Goal: Book appointment/travel/reservation: Book appointment/travel/reservation

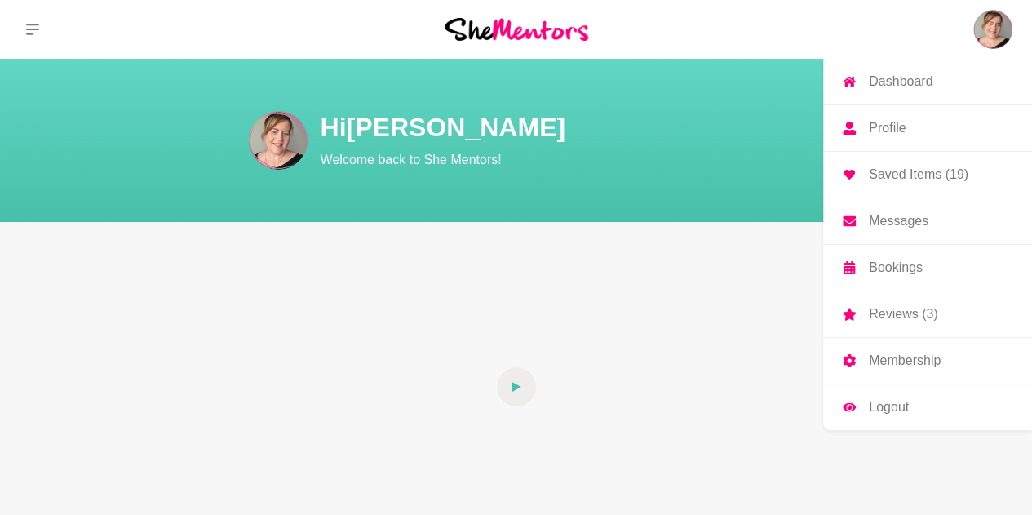
click at [998, 37] on img at bounding box center [992, 29] width 39 height 39
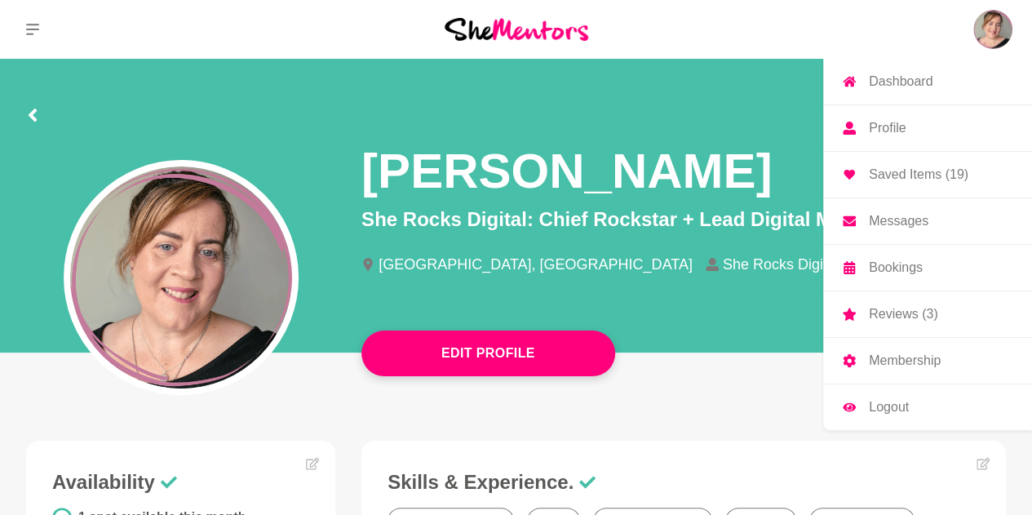
click at [925, 260] on link "Bookings" at bounding box center [927, 268] width 209 height 46
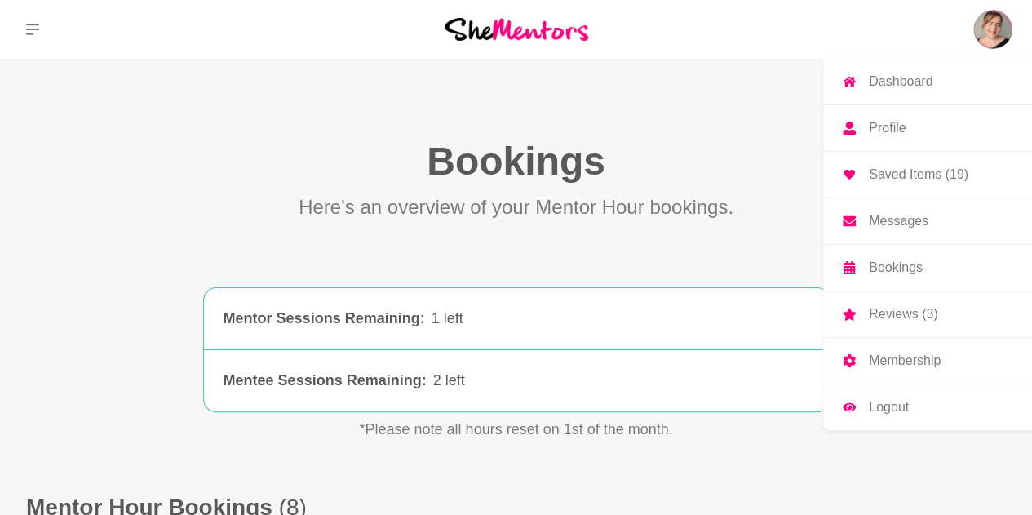
click at [920, 175] on p "Saved Items (19)" at bounding box center [919, 174] width 100 height 13
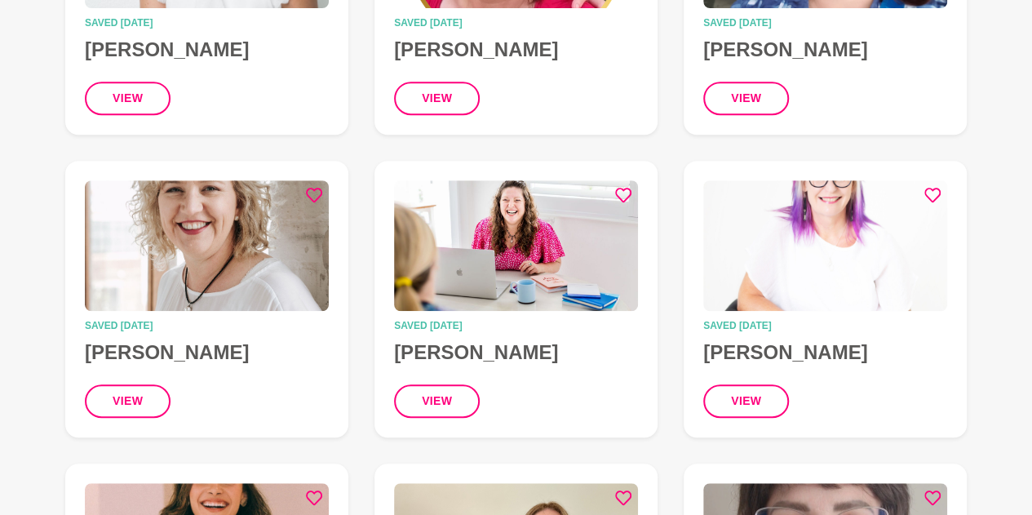
scroll to position [392, 0]
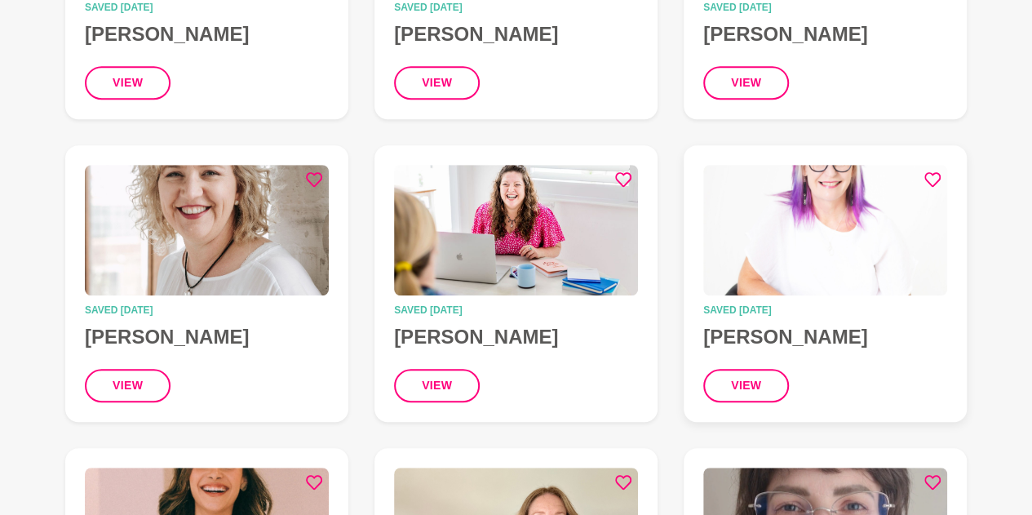
click at [931, 177] on icon at bounding box center [932, 179] width 16 height 16
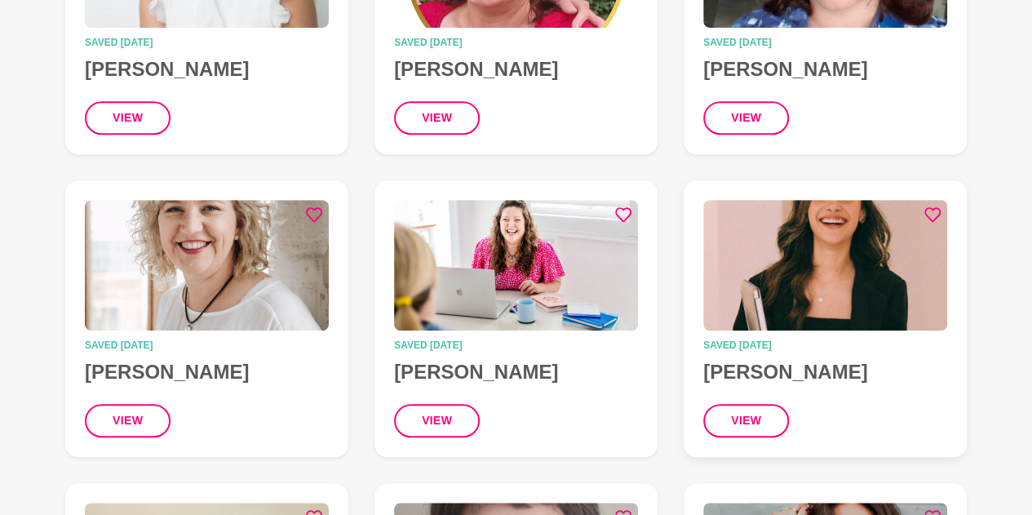
scroll to position [359, 0]
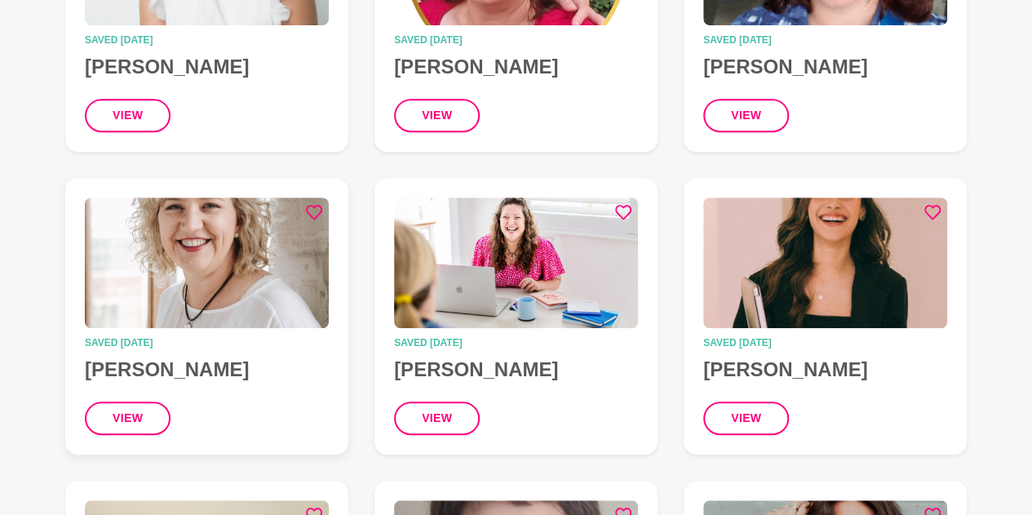
click at [312, 213] on icon at bounding box center [314, 212] width 16 height 16
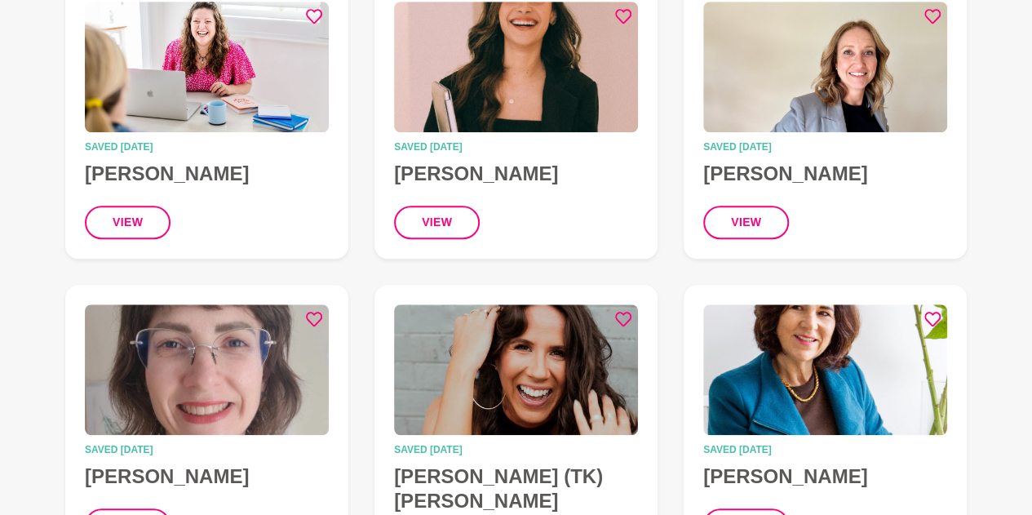
scroll to position [587, 0]
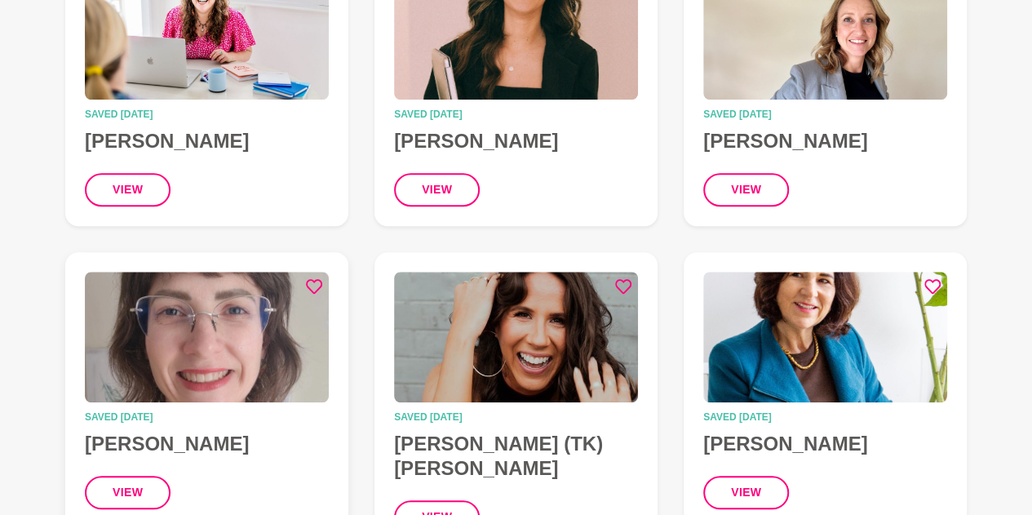
click at [321, 285] on icon at bounding box center [314, 286] width 16 height 15
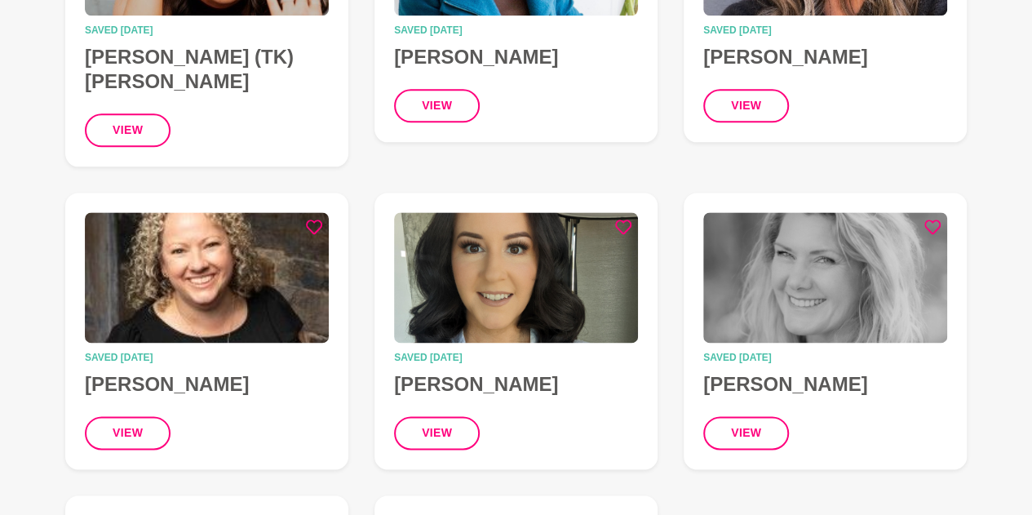
scroll to position [979, 0]
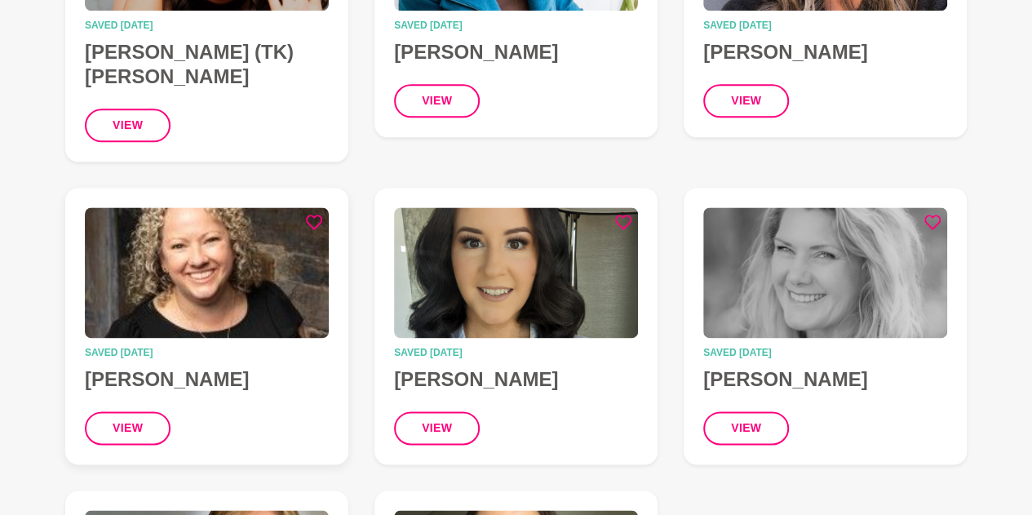
click at [192, 263] on img at bounding box center [207, 272] width 244 height 131
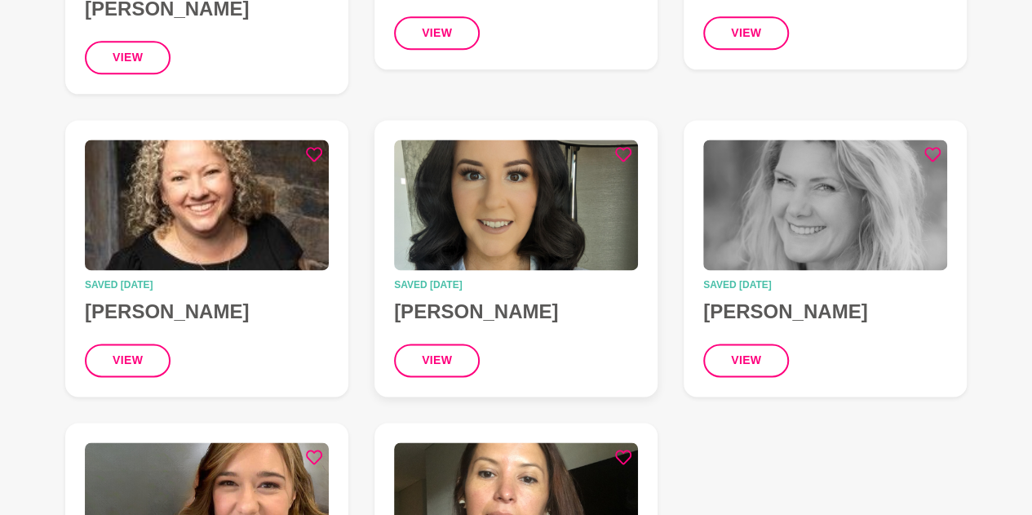
scroll to position [1077, 0]
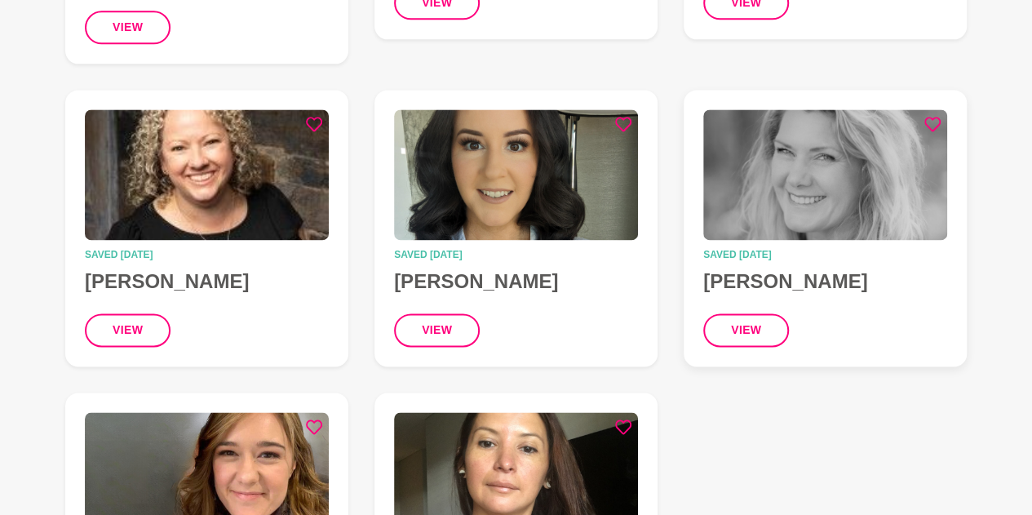
click at [787, 184] on img at bounding box center [825, 174] width 244 height 131
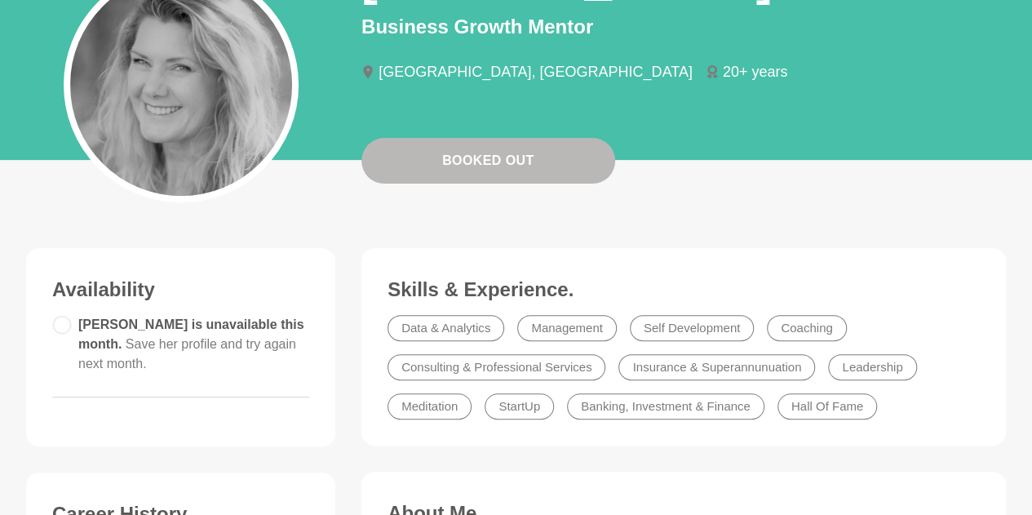
scroll to position [294, 0]
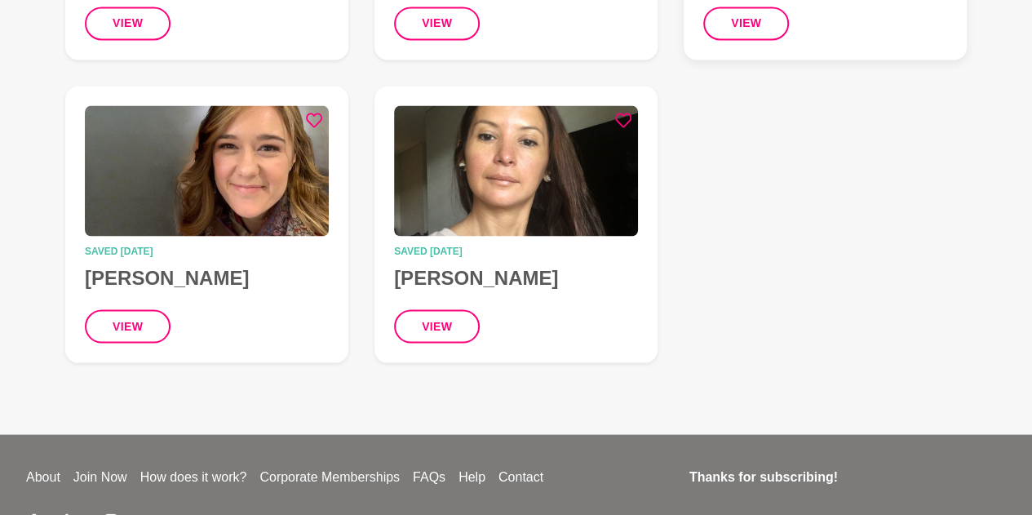
scroll to position [1403, 0]
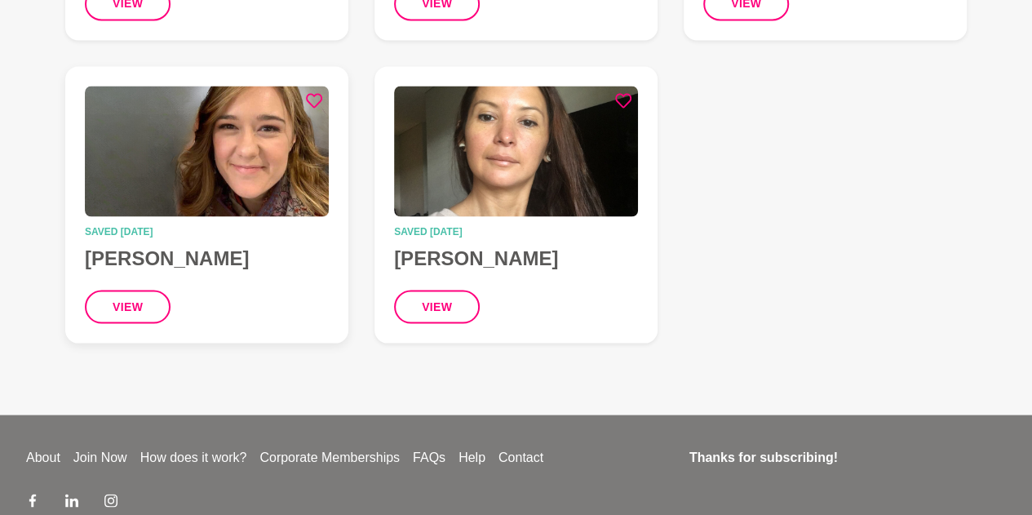
click at [313, 92] on icon at bounding box center [314, 100] width 16 height 16
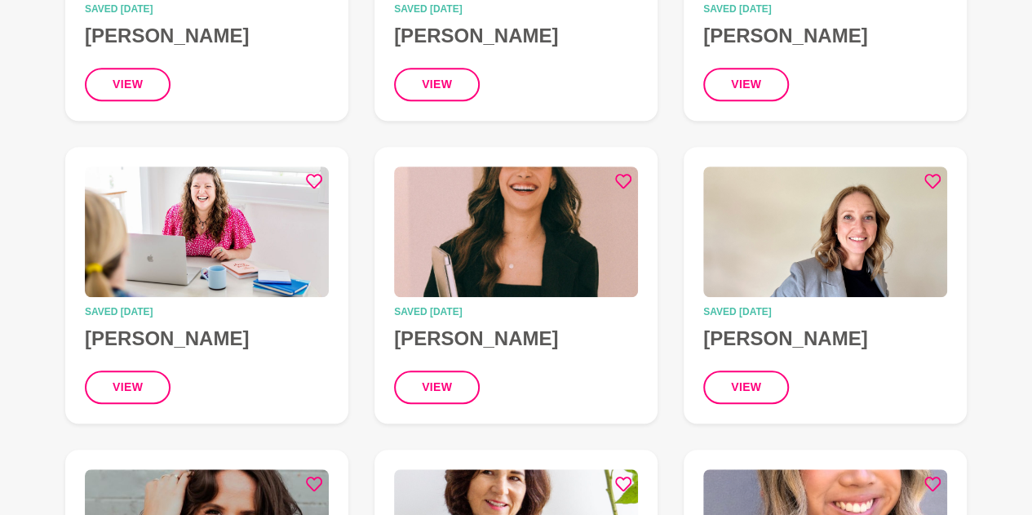
scroll to position [359, 0]
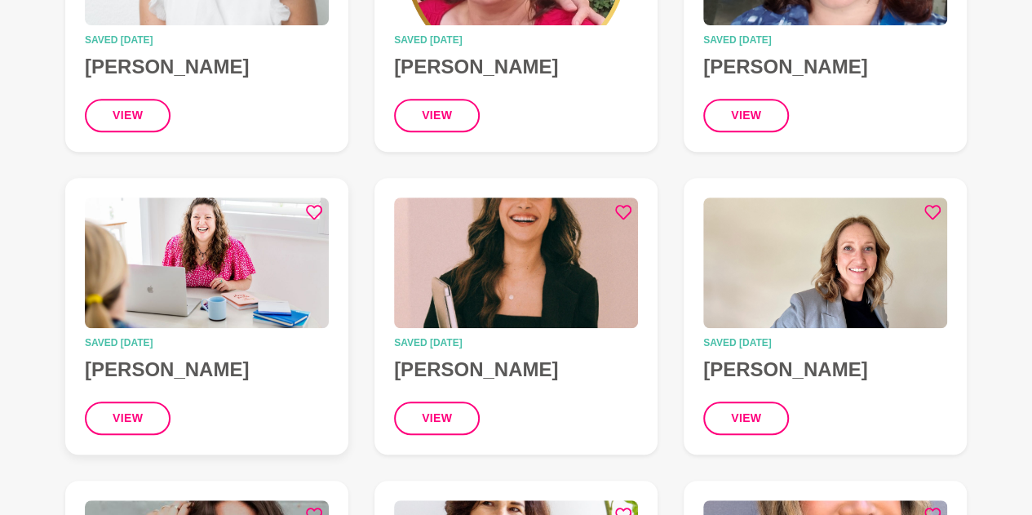
click at [261, 253] on img at bounding box center [207, 262] width 244 height 131
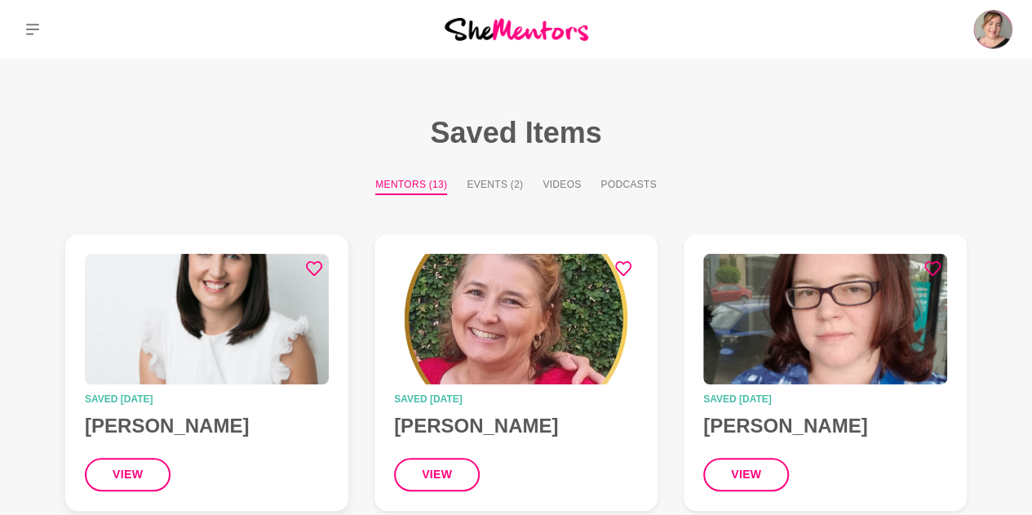
click at [222, 301] on img at bounding box center [207, 319] width 244 height 131
click at [530, 303] on img at bounding box center [516, 319] width 244 height 131
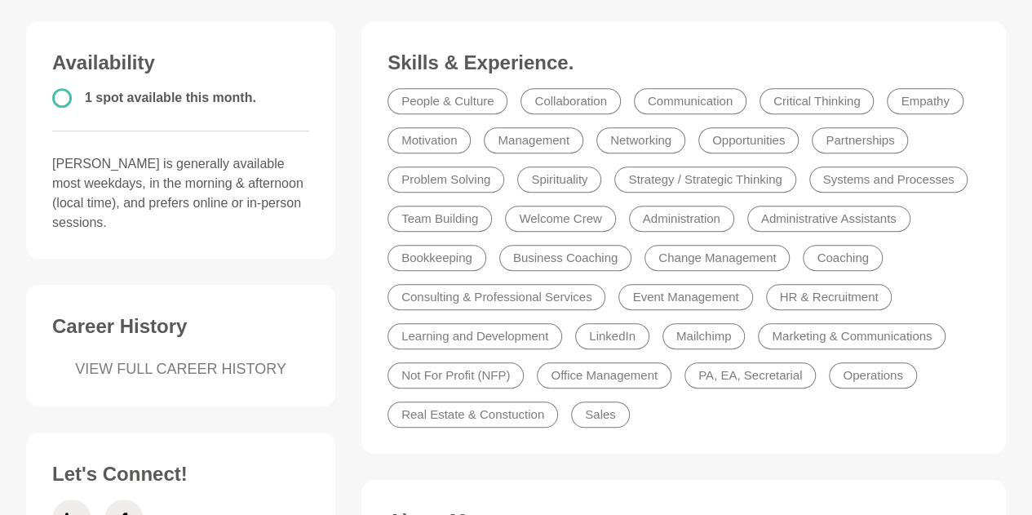
scroll to position [424, 0]
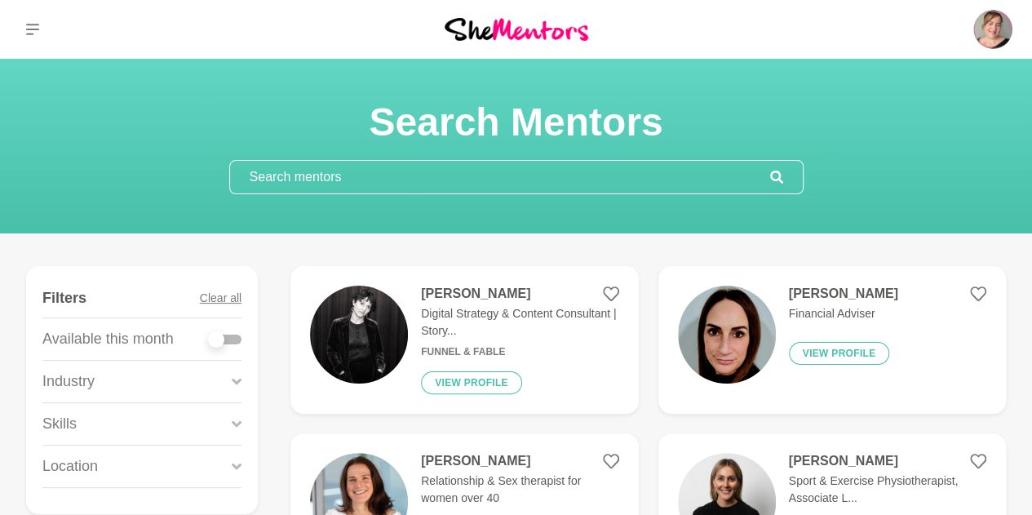
click at [155, 229] on section "Search Mentors" at bounding box center [516, 146] width 1032 height 175
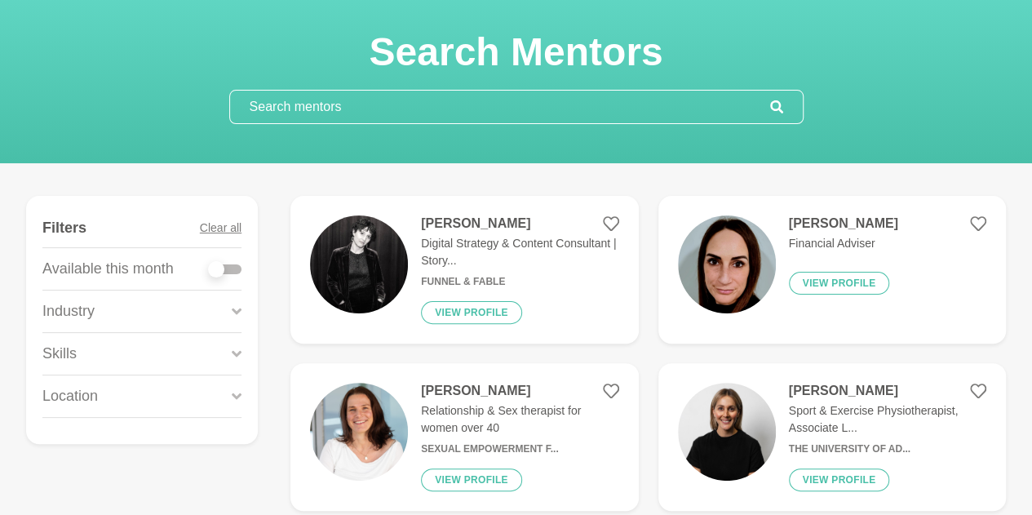
scroll to position [98, 0]
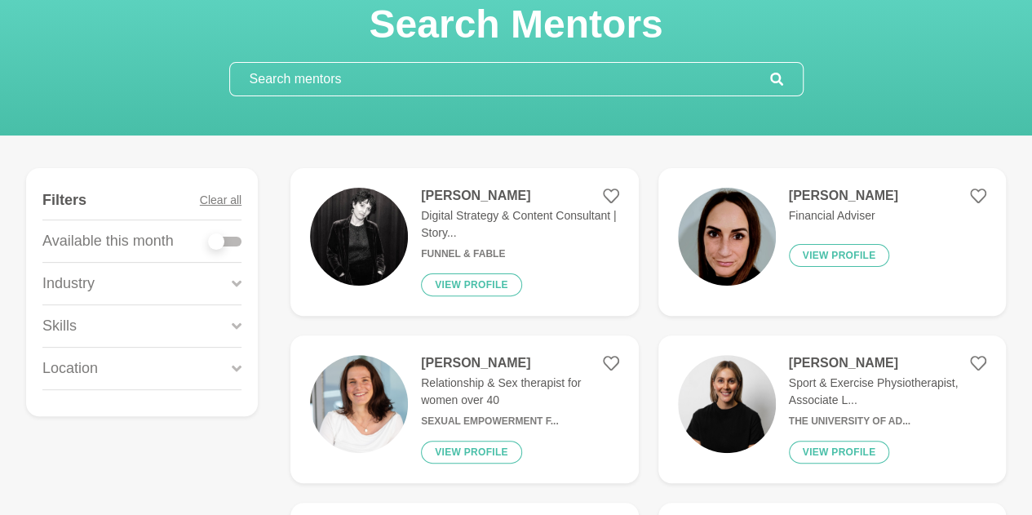
click at [236, 241] on div at bounding box center [225, 242] width 33 height 10
checkbox input "true"
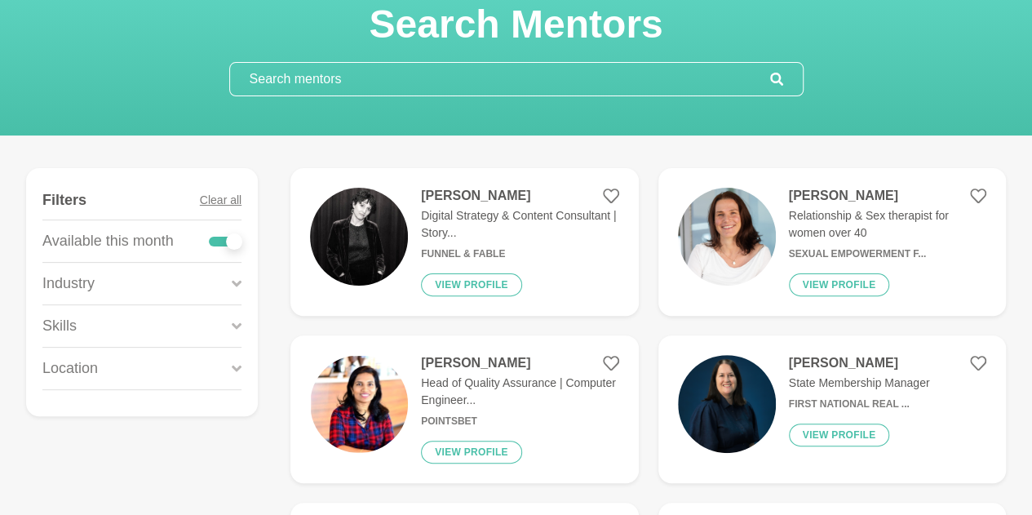
click at [235, 320] on icon at bounding box center [237, 326] width 10 height 22
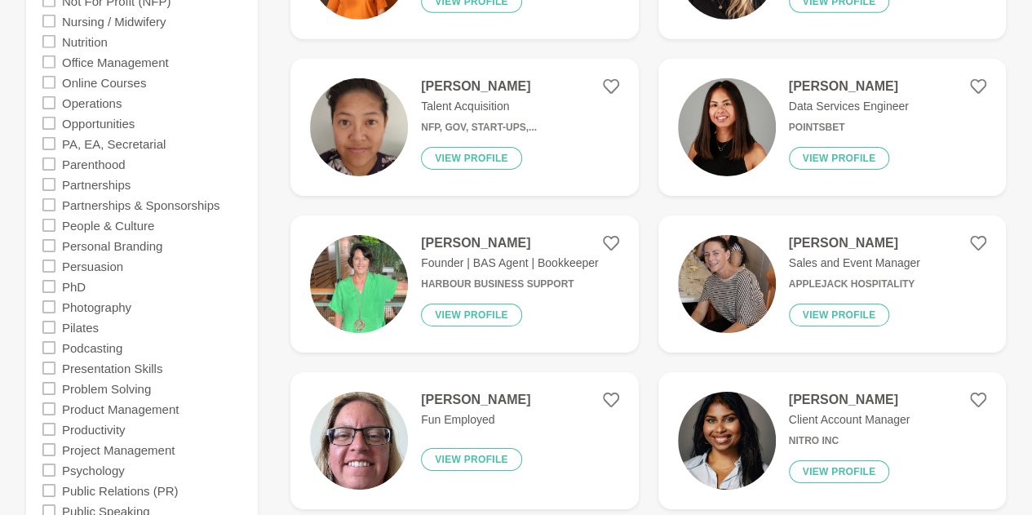
scroll to position [2577, 0]
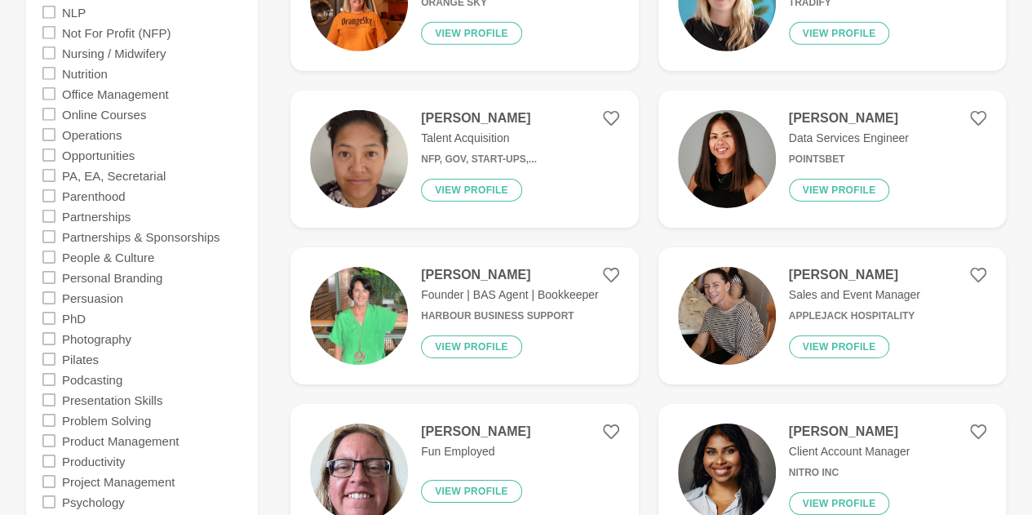
click at [53, 114] on icon at bounding box center [48, 114] width 13 height 13
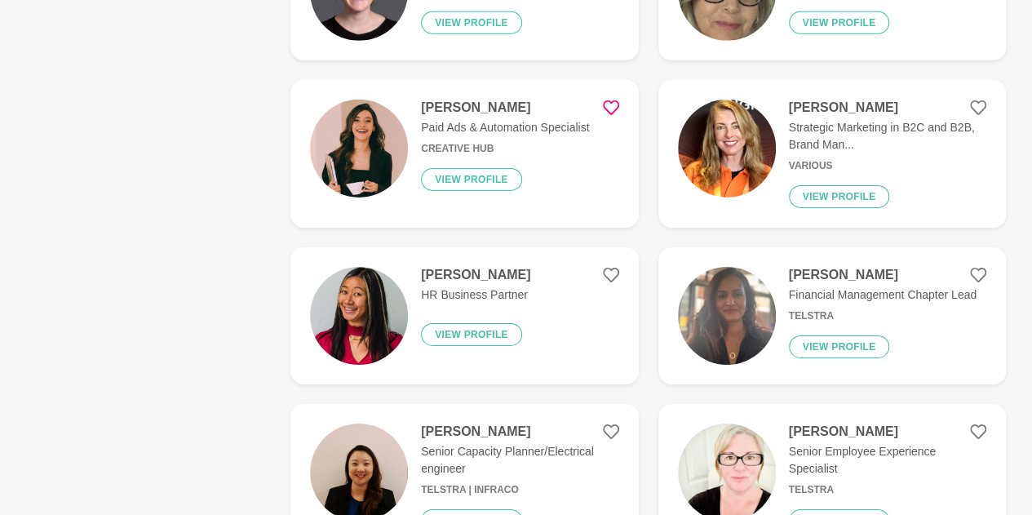
scroll to position [0, 0]
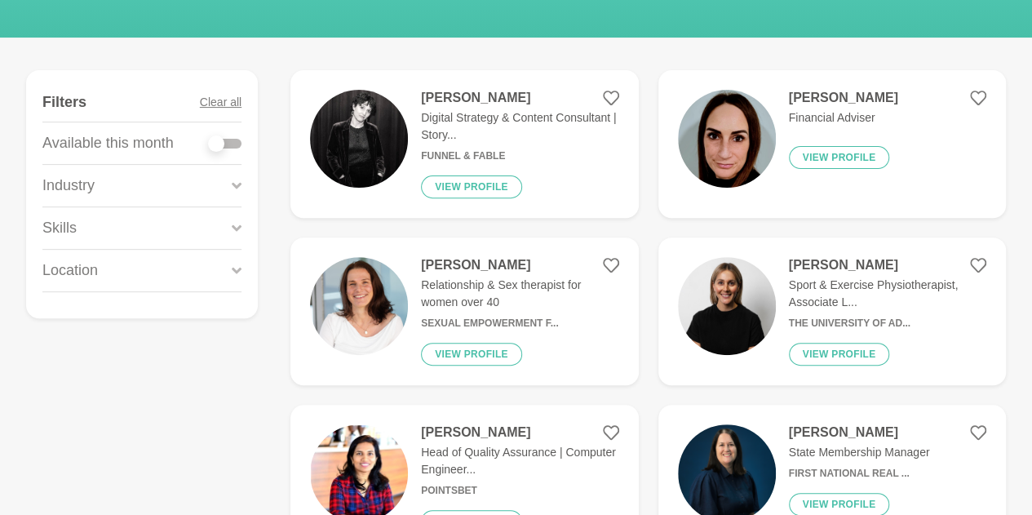
scroll to position [163, 0]
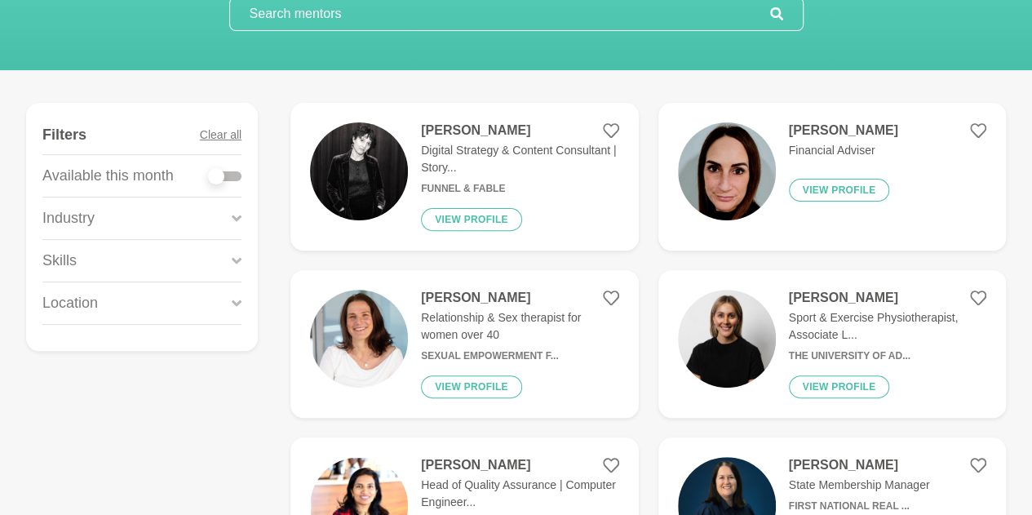
click at [233, 179] on div at bounding box center [225, 176] width 33 height 10
checkbox input "true"
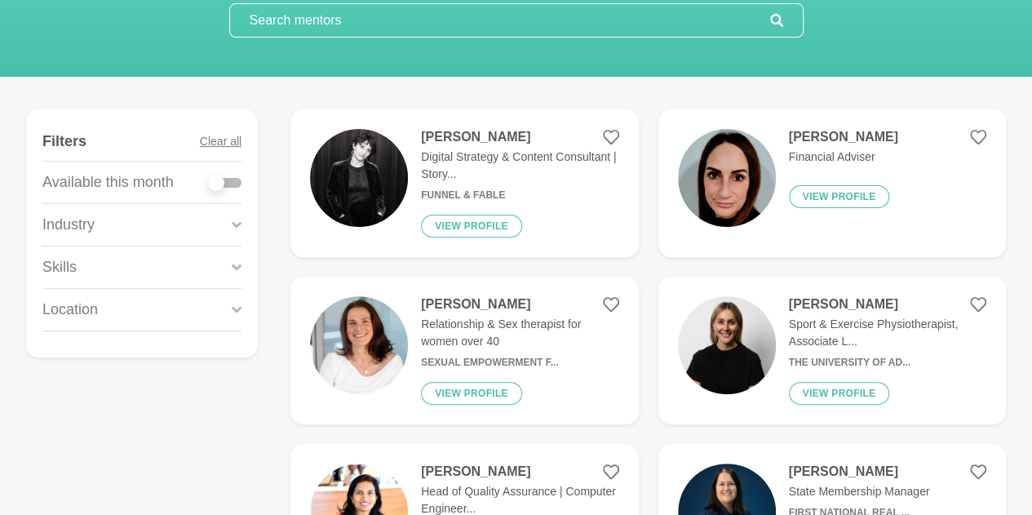
scroll to position [196, 0]
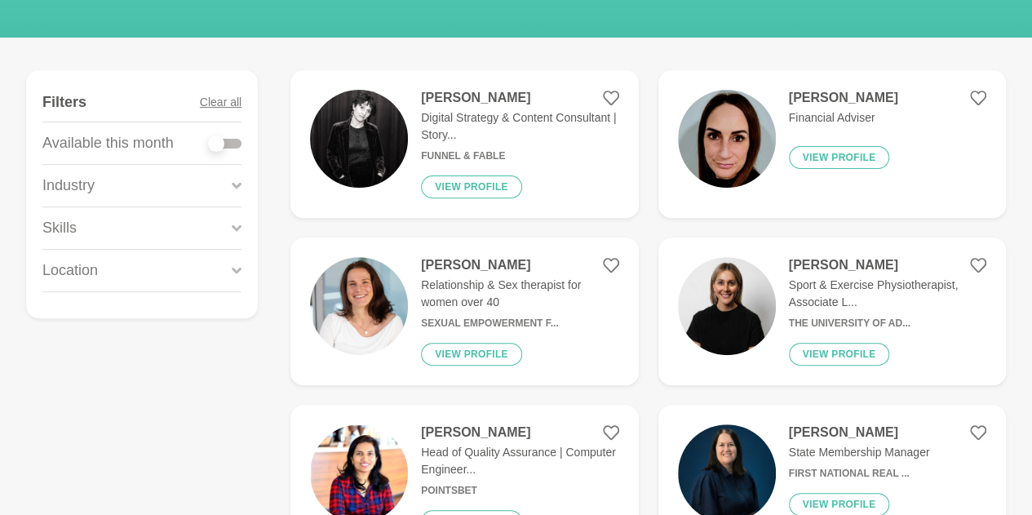
click at [237, 142] on div at bounding box center [225, 144] width 33 height 10
checkbox input "true"
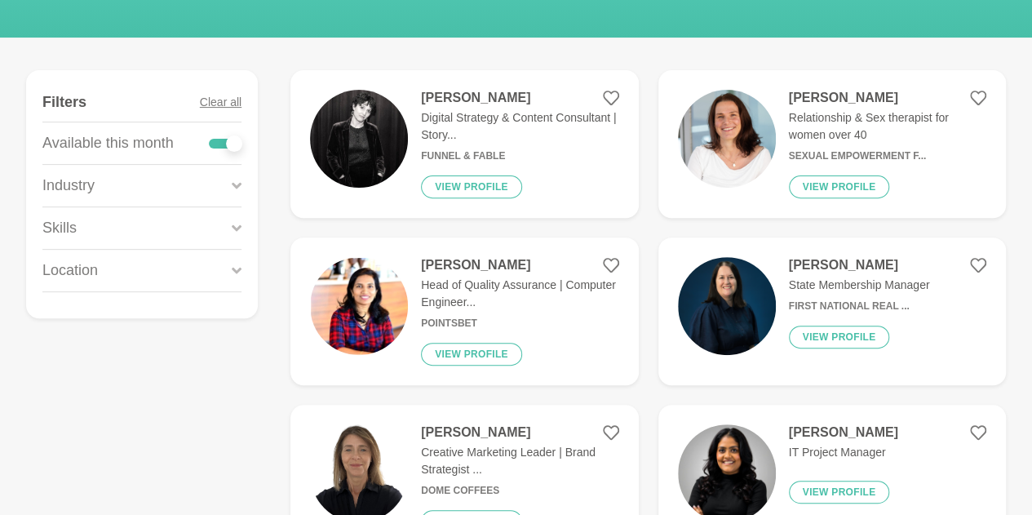
click at [238, 219] on icon at bounding box center [237, 228] width 10 height 22
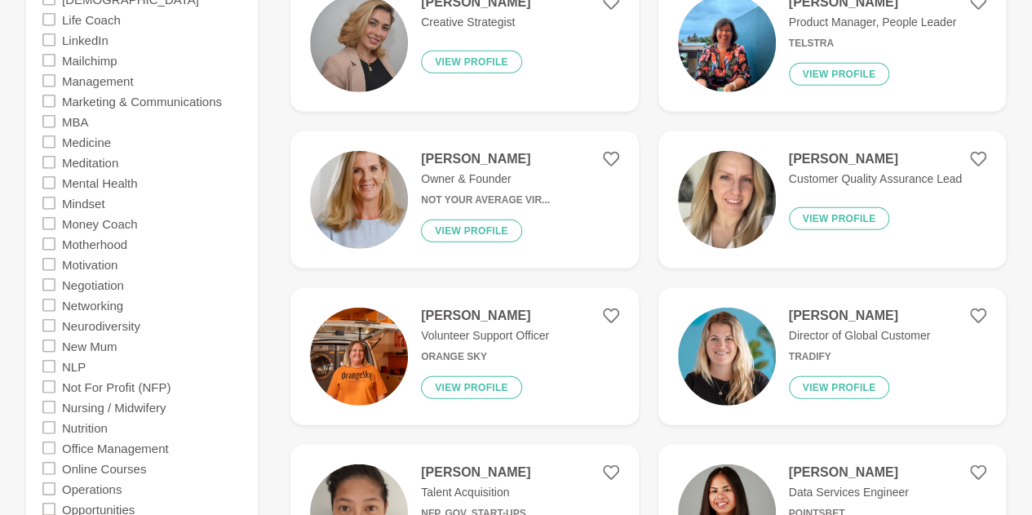
scroll to position [2251, 0]
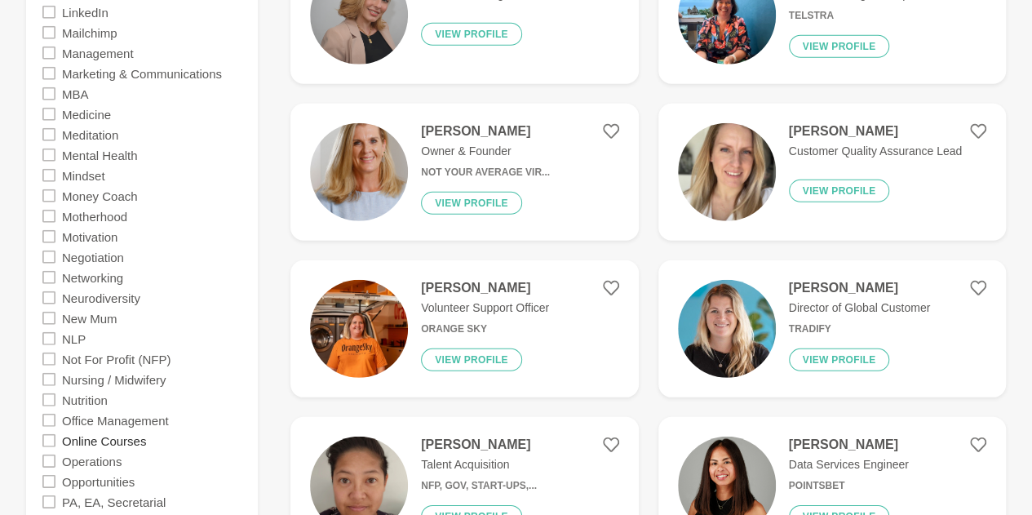
click at [91, 440] on label "Online Courses" at bounding box center [104, 440] width 84 height 20
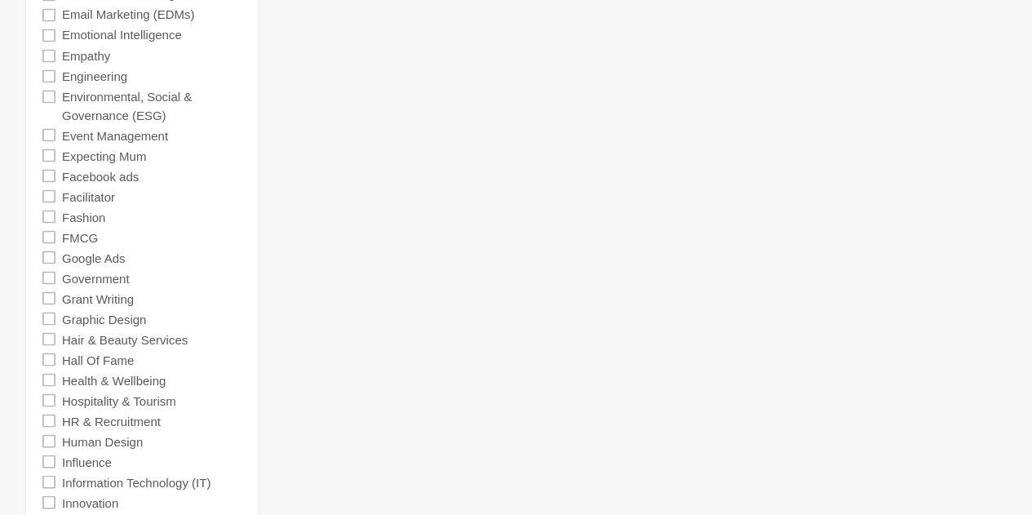
scroll to position [1498, 0]
click at [55, 173] on icon at bounding box center [48, 174] width 13 height 13
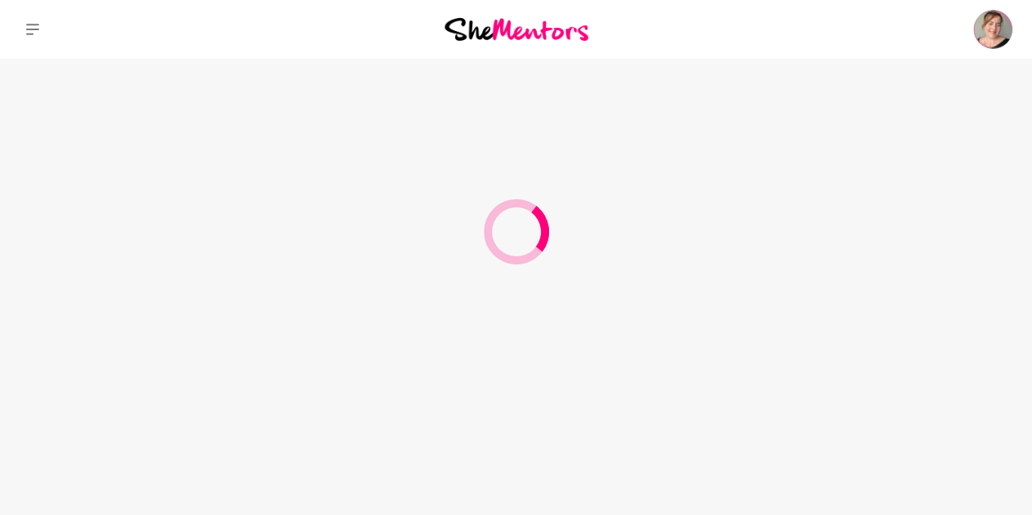
scroll to position [0, 0]
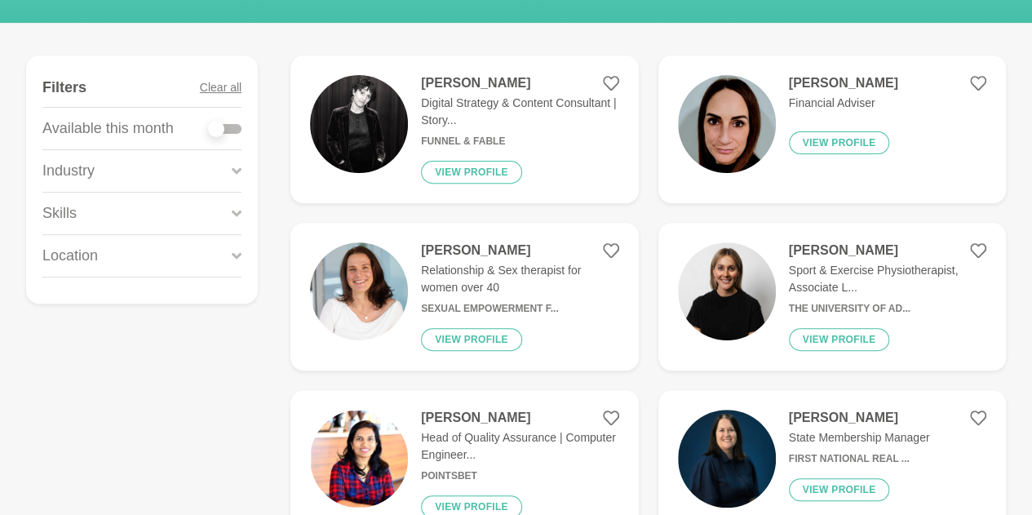
scroll to position [261, 0]
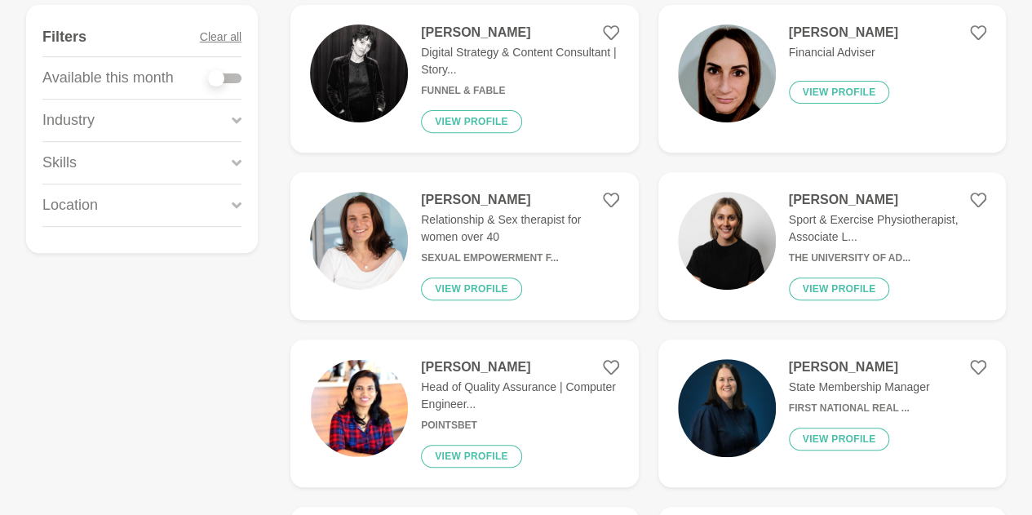
click at [241, 73] on div at bounding box center [225, 78] width 33 height 10
checkbox input "true"
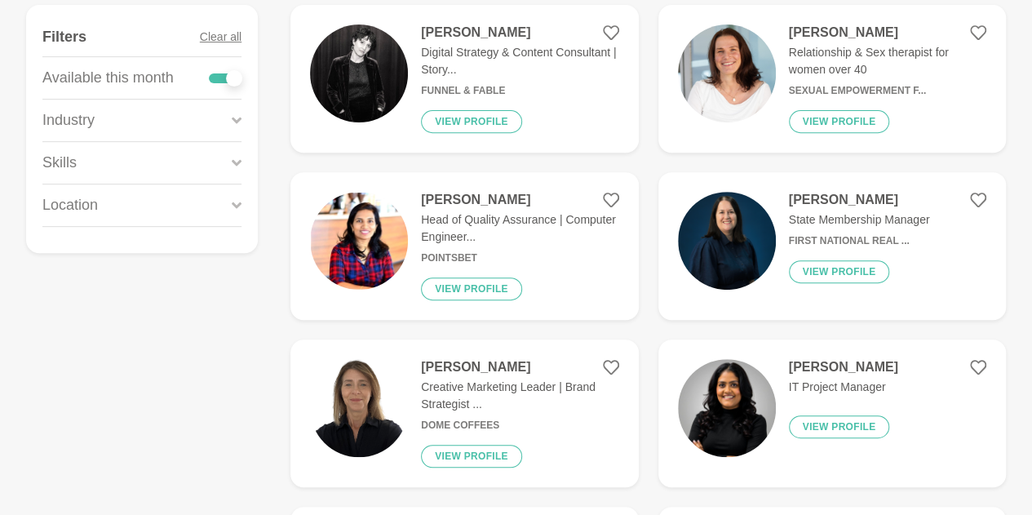
click at [228, 153] on div "Skills" at bounding box center [141, 163] width 199 height 42
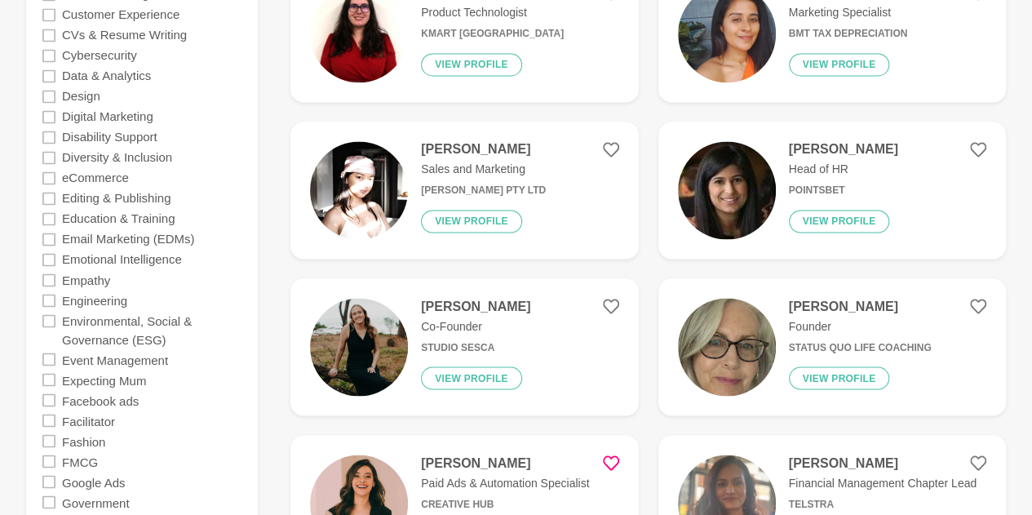
scroll to position [1370, 0]
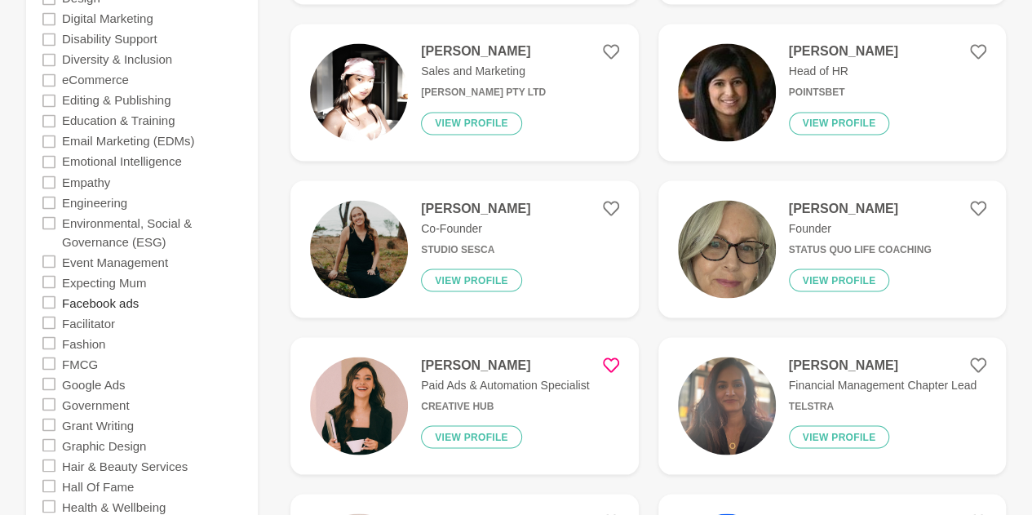
click at [109, 303] on label "Facebook ads" at bounding box center [100, 301] width 77 height 20
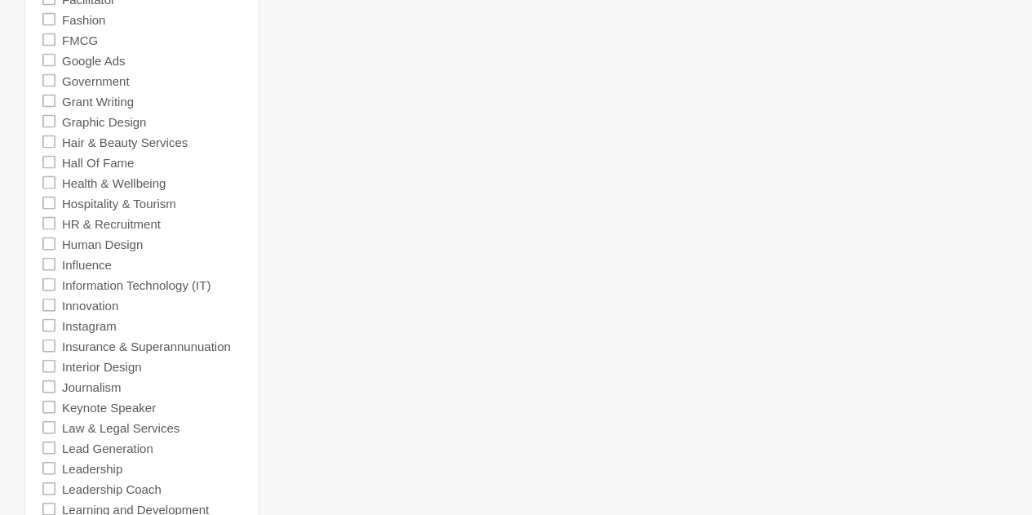
scroll to position [1697, 0]
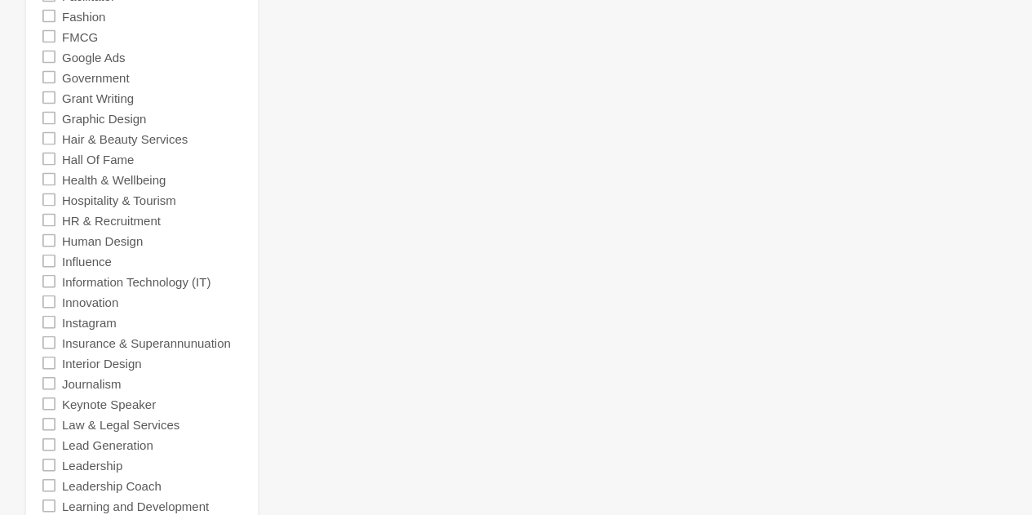
click at [54, 237] on icon at bounding box center [48, 240] width 13 height 13
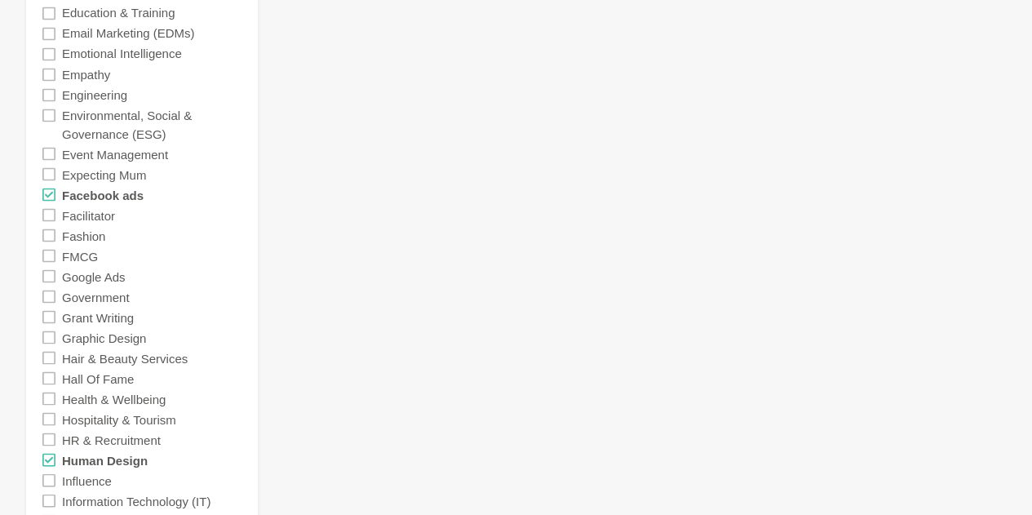
scroll to position [1479, 0]
click at [51, 192] on icon at bounding box center [48, 193] width 13 height 13
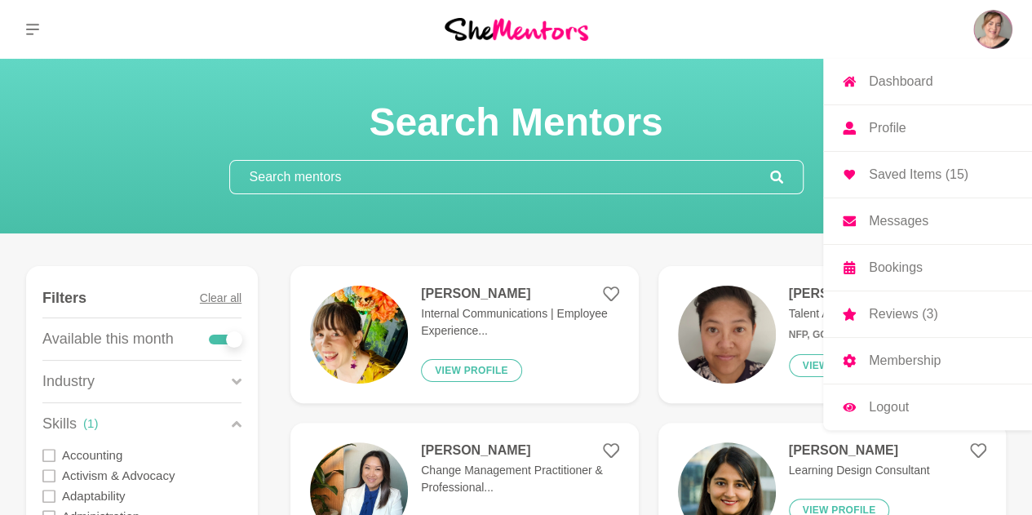
click at [1006, 33] on img at bounding box center [992, 29] width 39 height 39
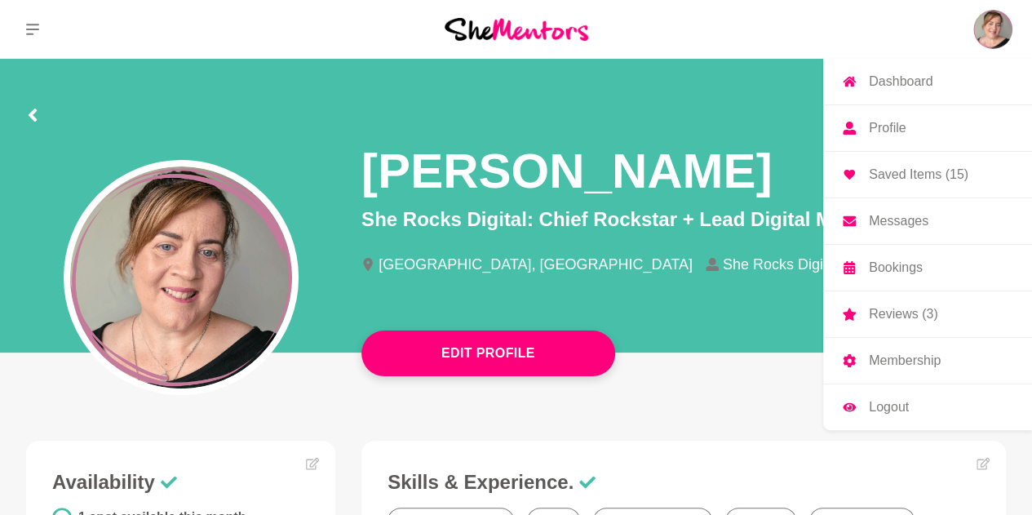
click at [927, 225] on p "Messages" at bounding box center [899, 221] width 60 height 13
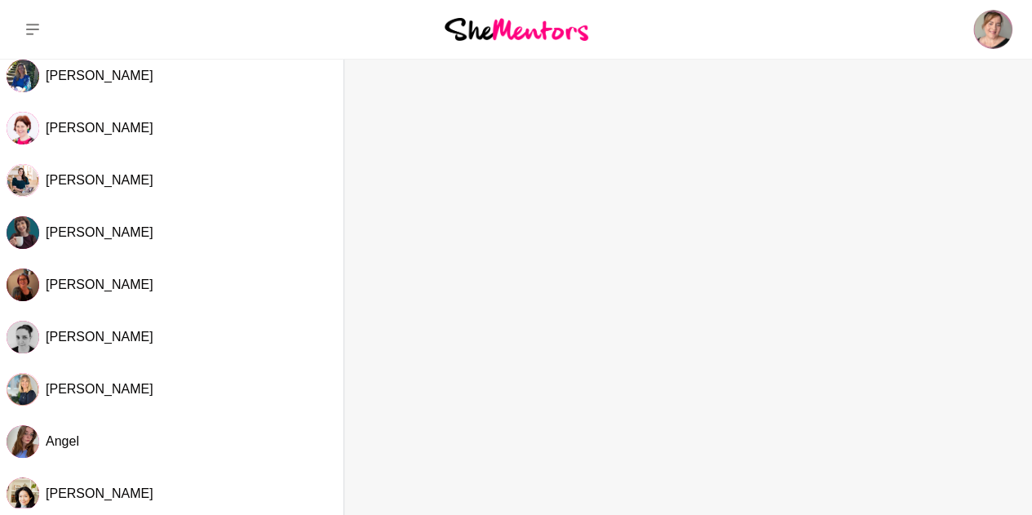
scroll to position [752, 0]
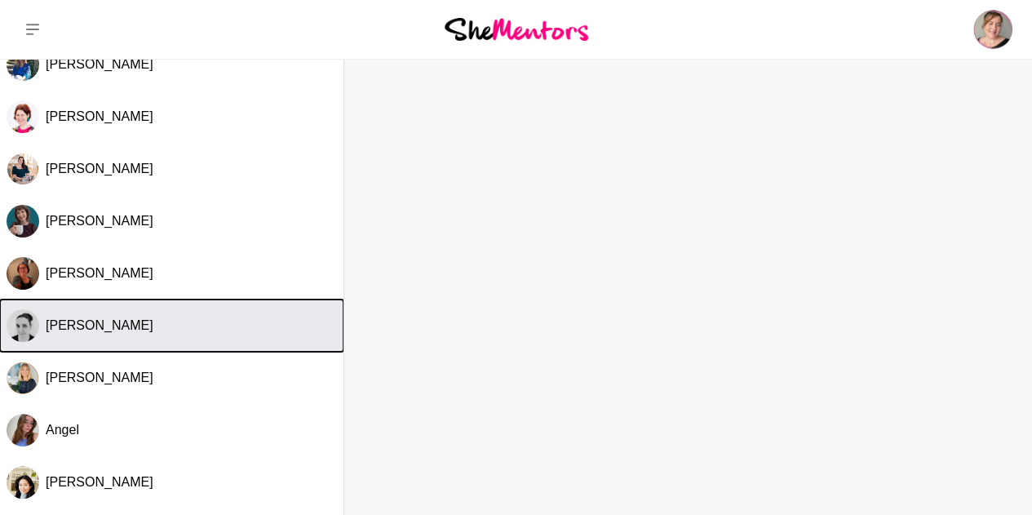
click at [171, 325] on div "Erin" at bounding box center [191, 325] width 291 height 16
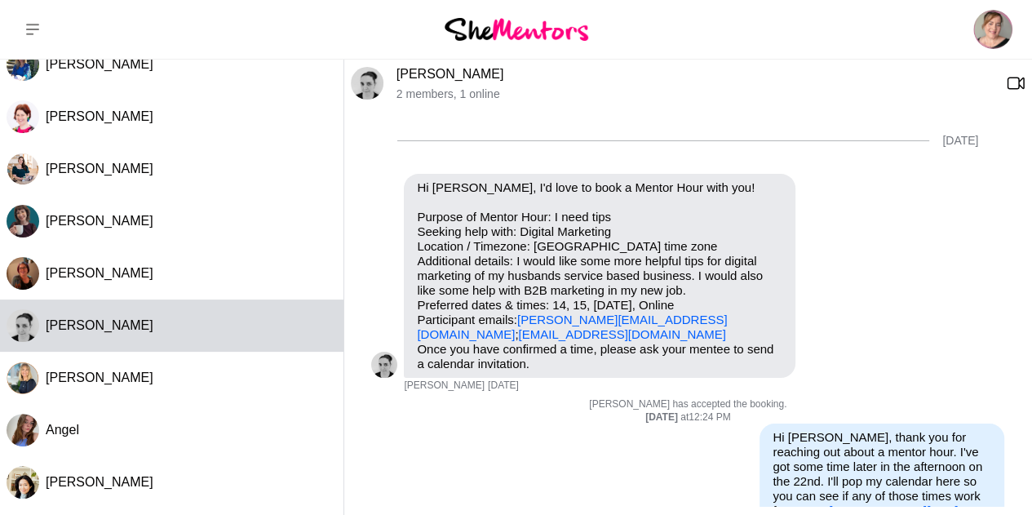
scroll to position [98, 0]
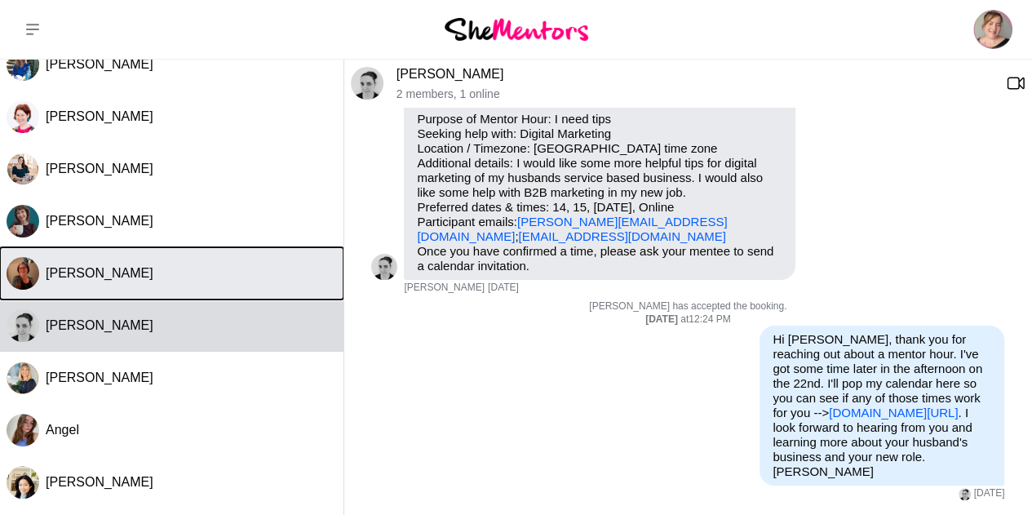
click at [180, 262] on button "Mags Sheridan" at bounding box center [171, 273] width 343 height 52
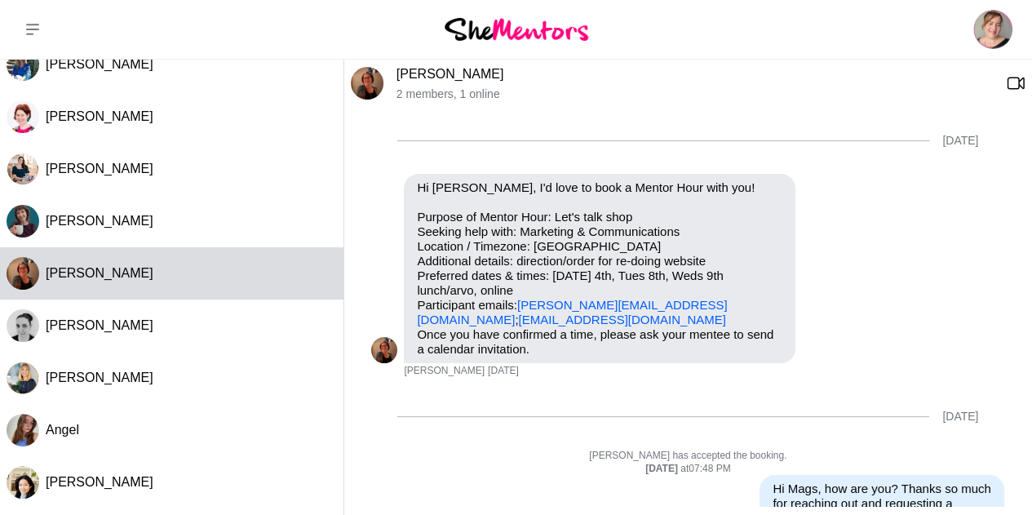
scroll to position [904, 0]
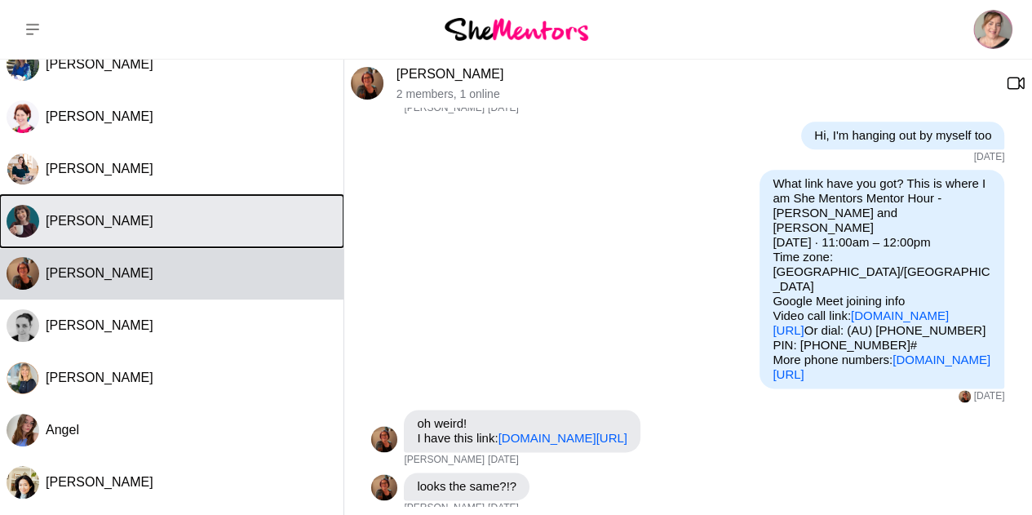
click at [180, 234] on button "Christie Flora" at bounding box center [171, 221] width 343 height 52
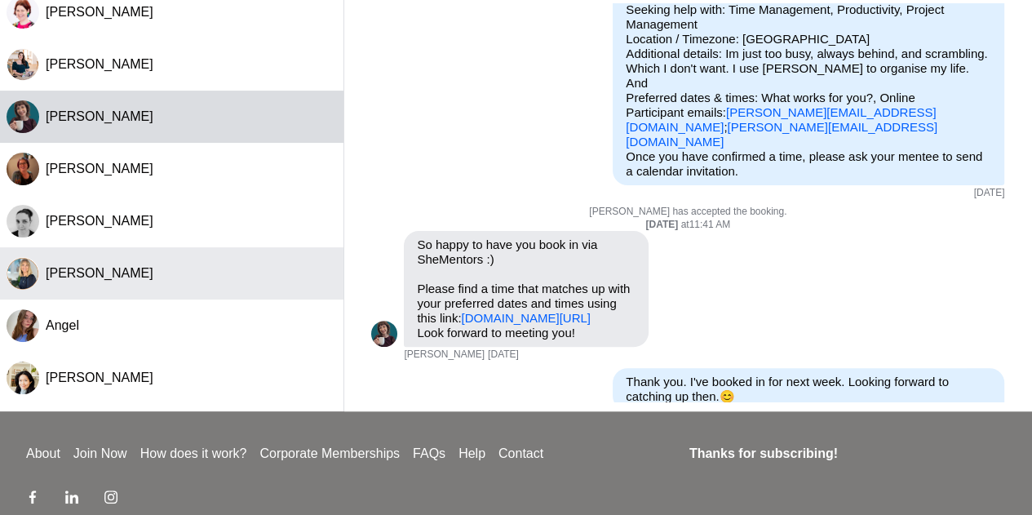
scroll to position [88, 0]
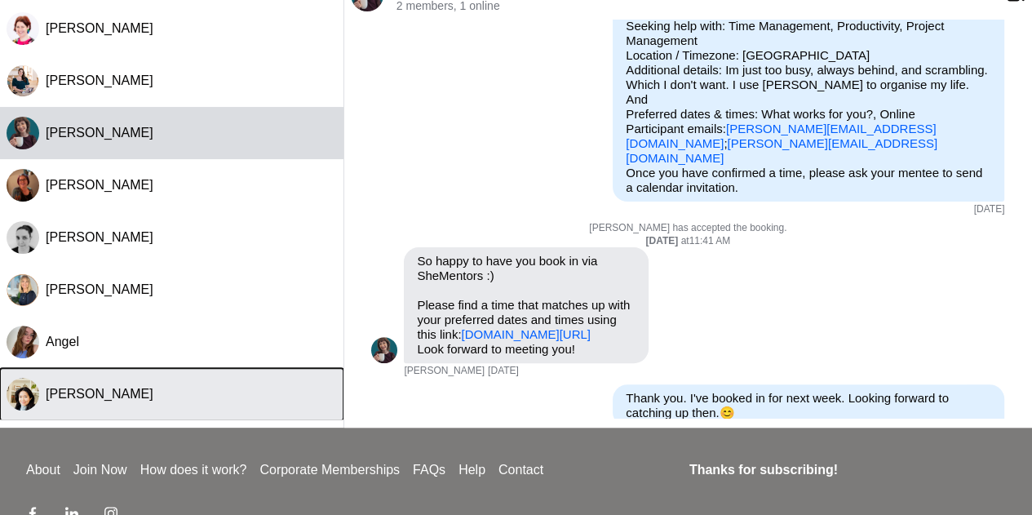
click at [174, 386] on div "Marlene Halim" at bounding box center [191, 394] width 291 height 16
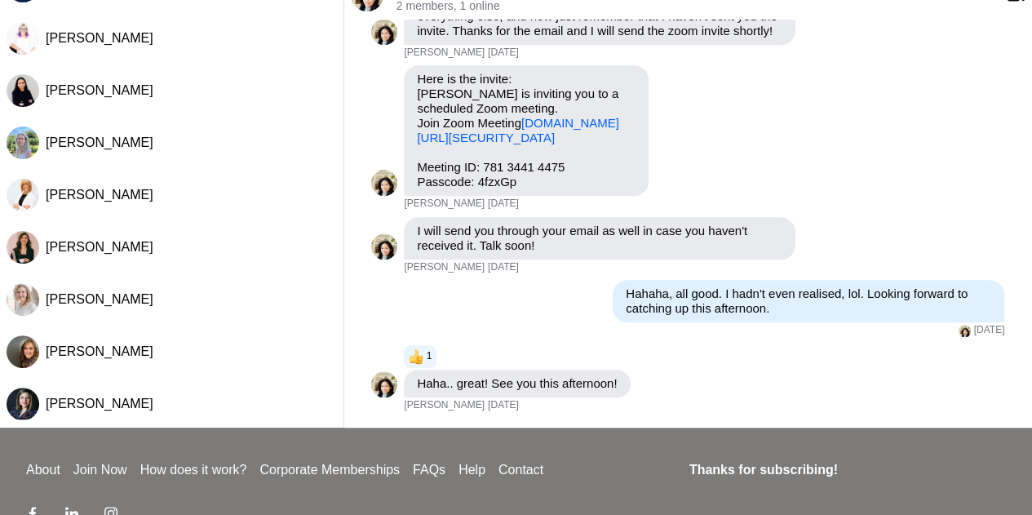
scroll to position [0, 0]
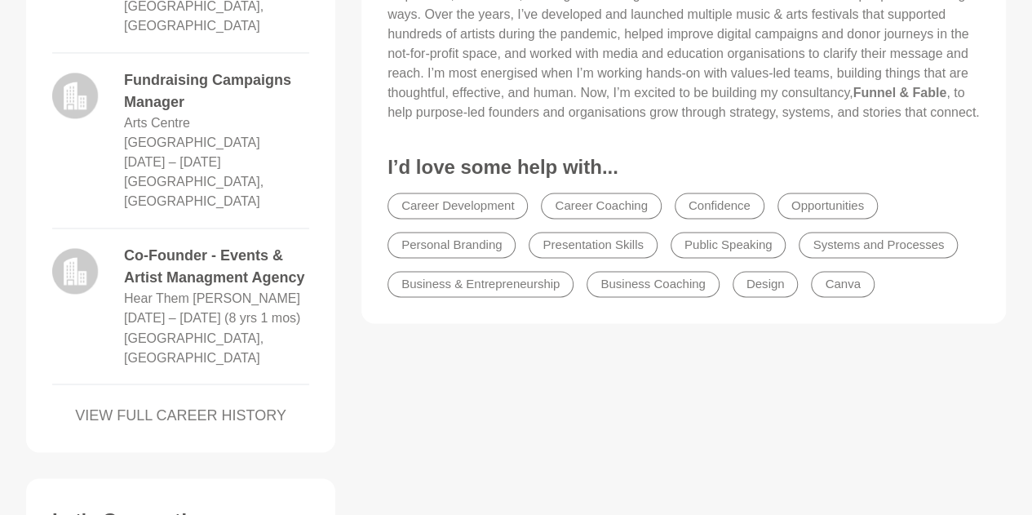
scroll to position [1175, 0]
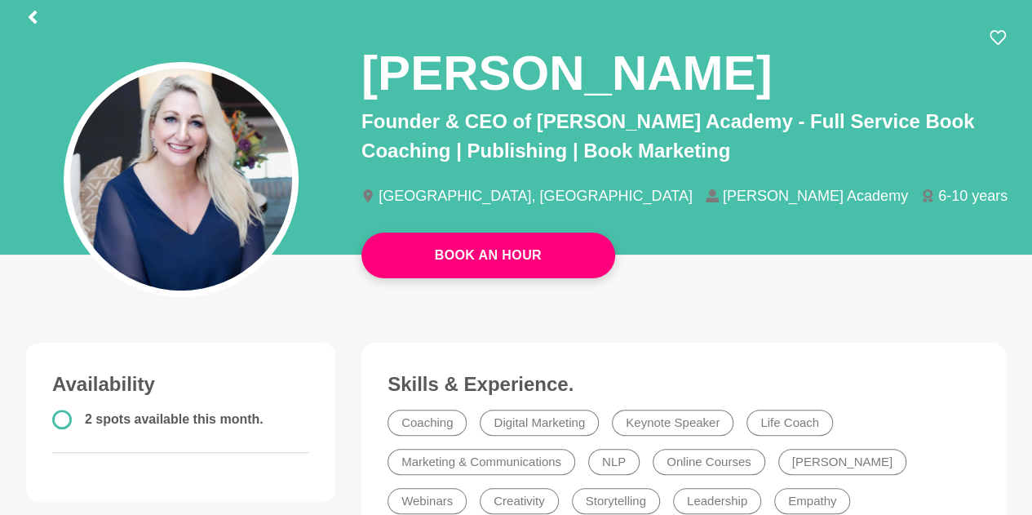
scroll to position [131, 0]
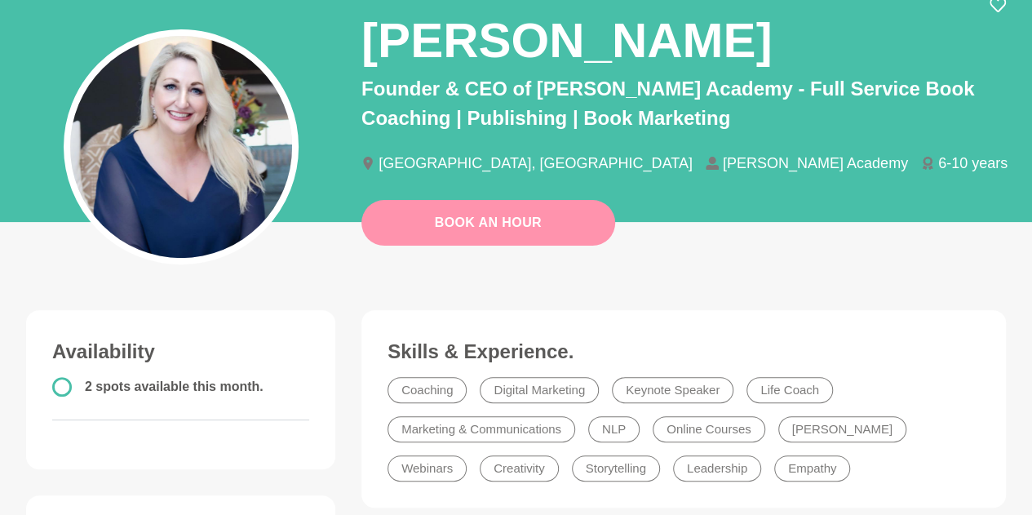
click at [558, 224] on link "Book An Hour" at bounding box center [488, 223] width 254 height 46
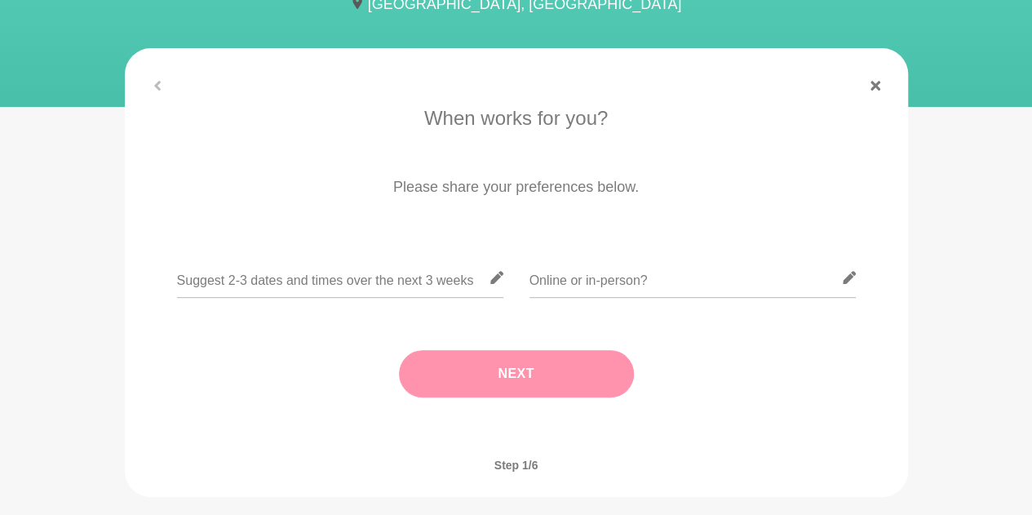
scroll to position [229, 0]
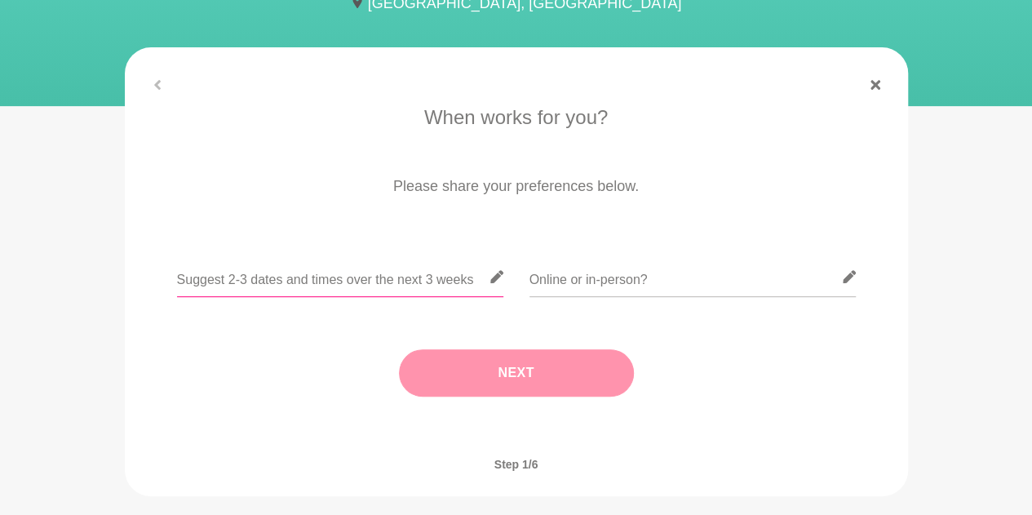
click at [385, 285] on input "text" at bounding box center [340, 277] width 326 height 40
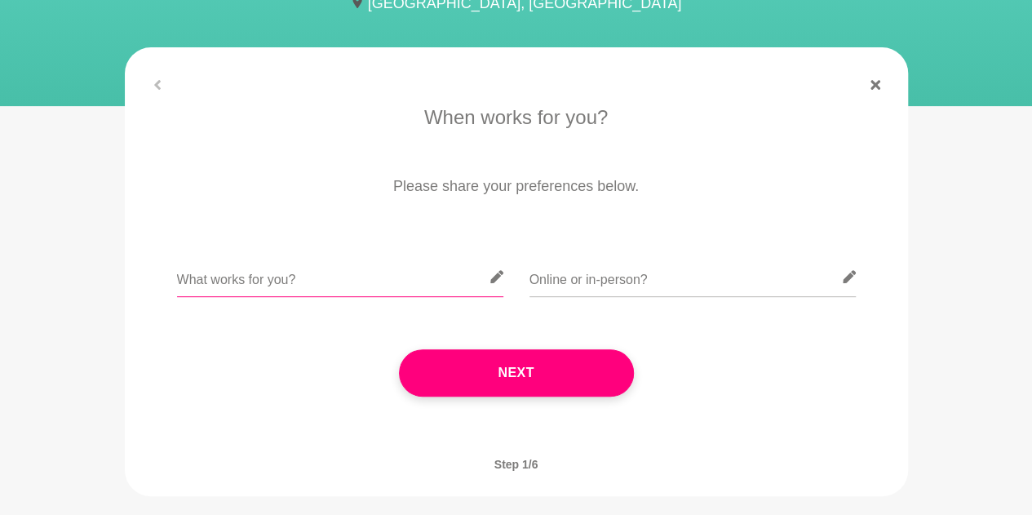
type input "What works for you?"
type input "Online"
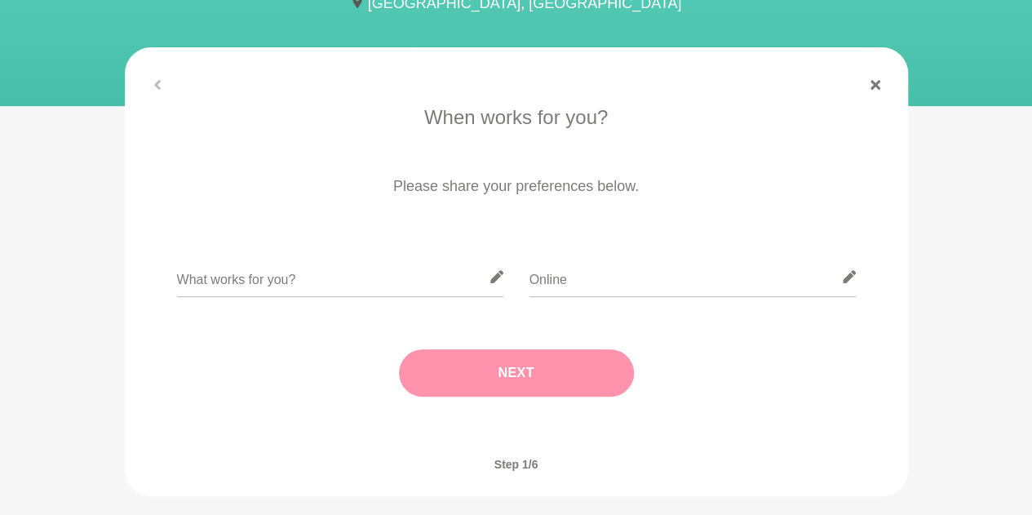
click at [554, 383] on button "Next" at bounding box center [516, 372] width 235 height 47
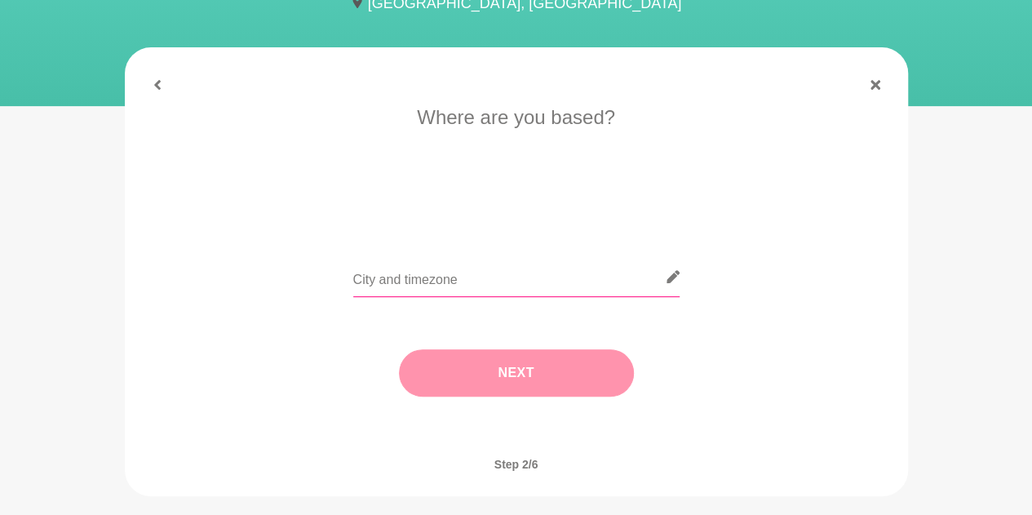
click at [493, 274] on input "text" at bounding box center [516, 277] width 326 height 40
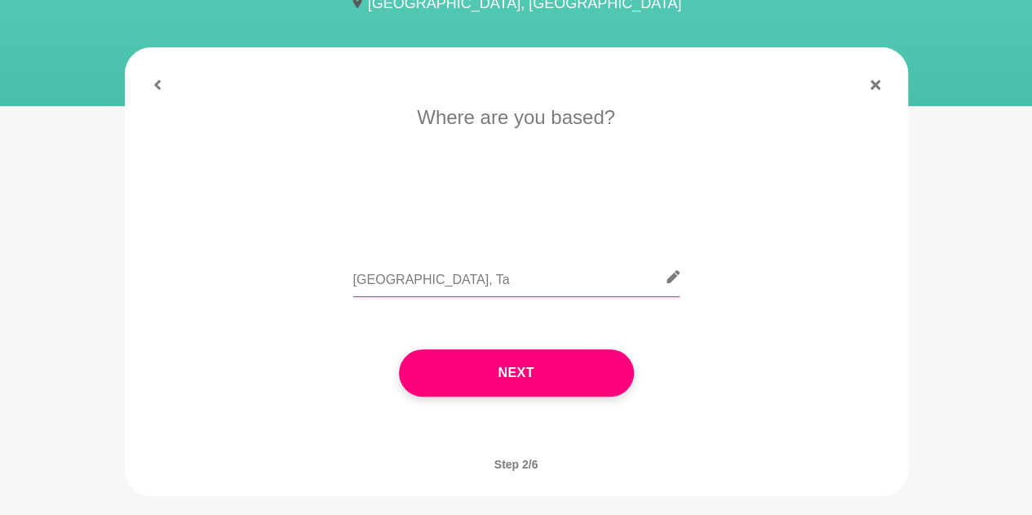
type input "[GEOGRAPHIC_DATA], [GEOGRAPHIC_DATA]"
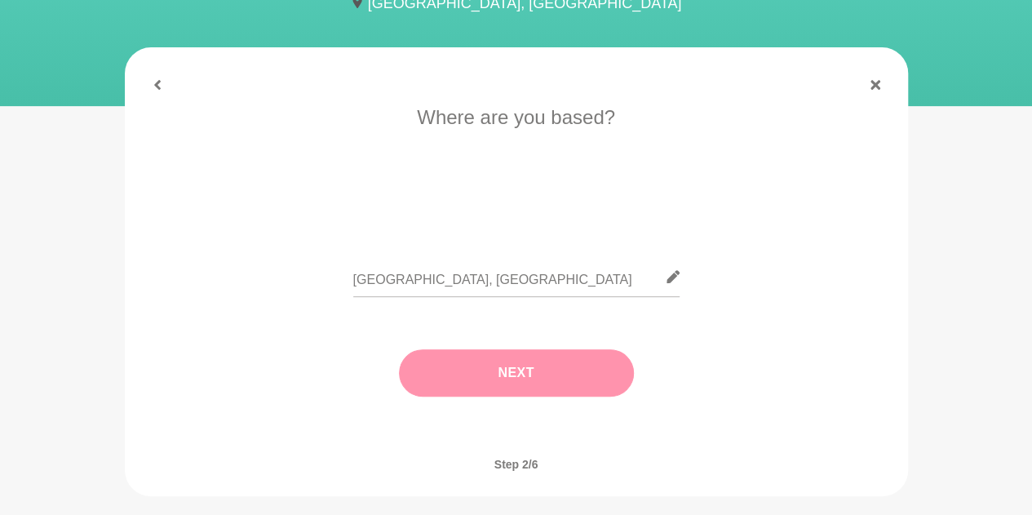
click at [563, 369] on button "Next" at bounding box center [516, 372] width 235 height 47
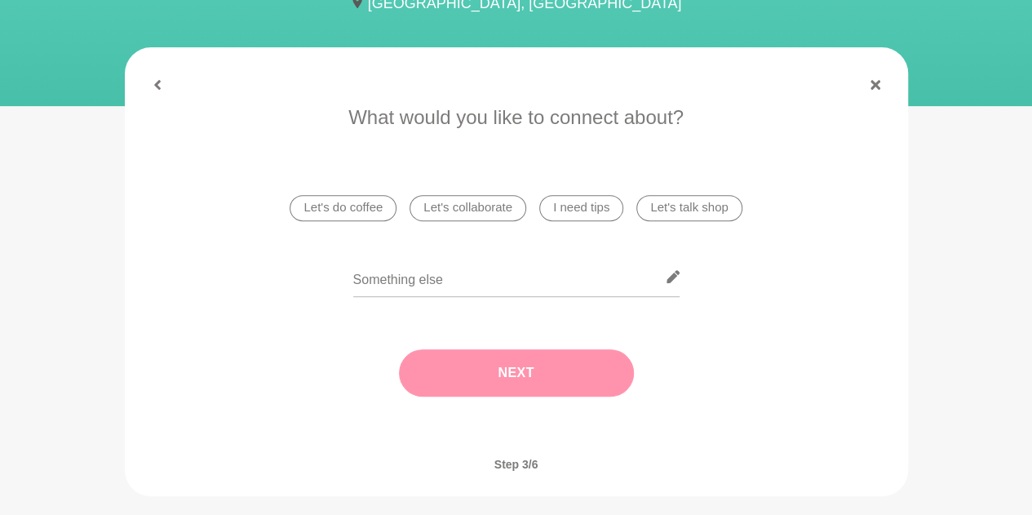
click at [607, 206] on li "I need tips" at bounding box center [581, 208] width 84 height 26
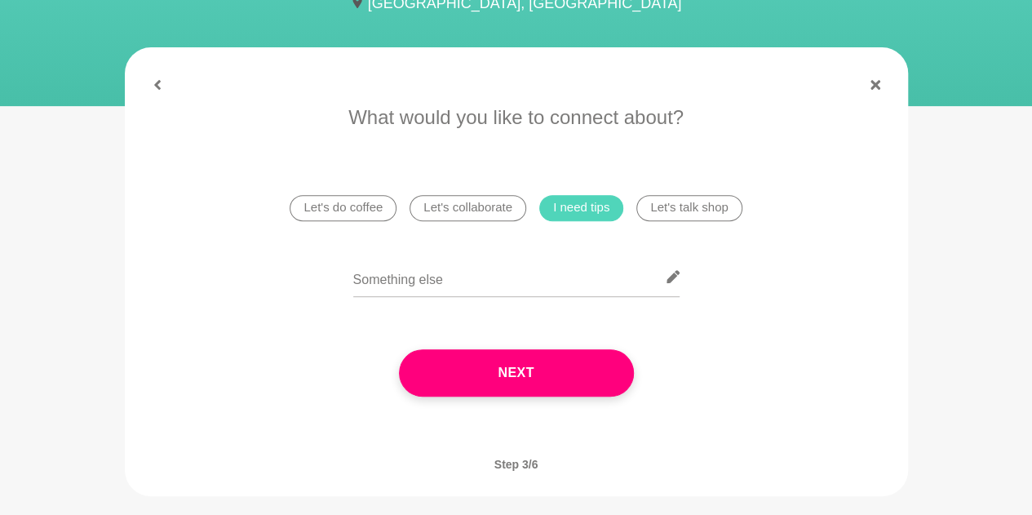
click at [692, 207] on li "Let's talk shop" at bounding box center [688, 208] width 105 height 26
click at [698, 219] on li "Let's talk shop" at bounding box center [688, 208] width 105 height 26
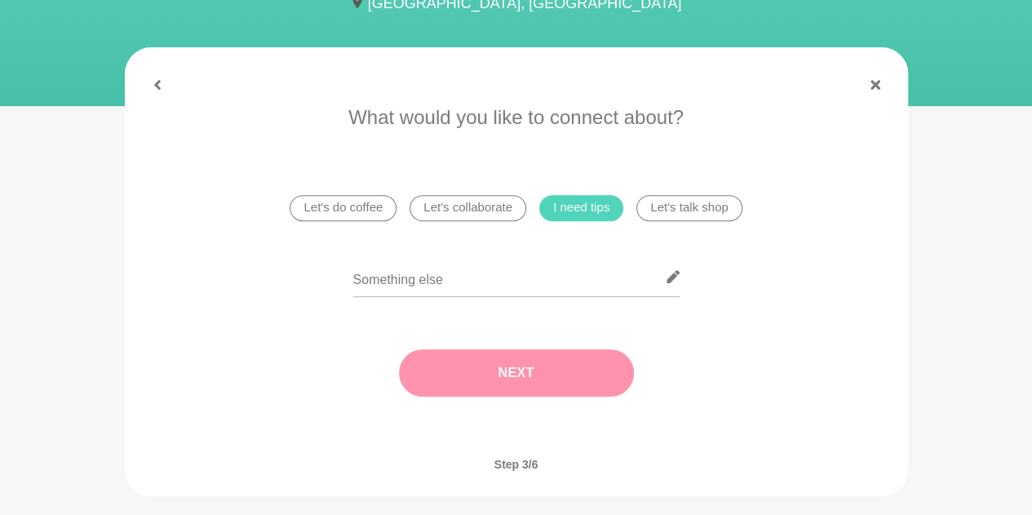
click at [581, 368] on button "Next" at bounding box center [516, 372] width 235 height 47
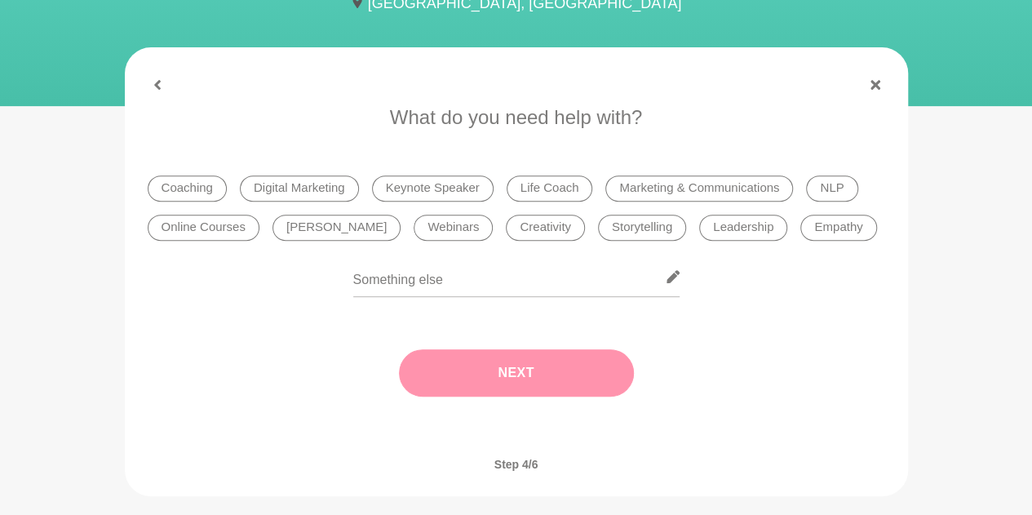
click at [191, 215] on li "Online Courses" at bounding box center [204, 228] width 112 height 26
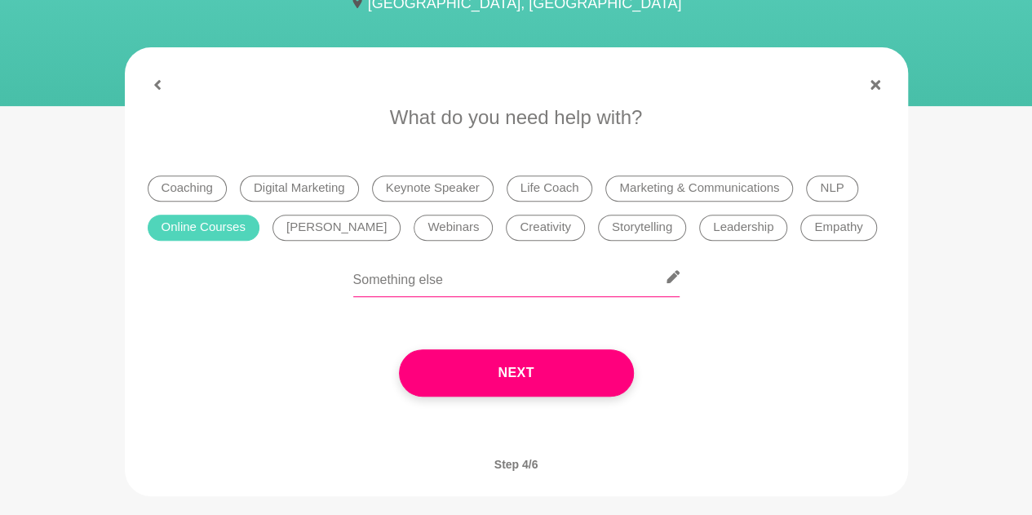
click at [420, 272] on input "text" at bounding box center [516, 277] width 326 height 40
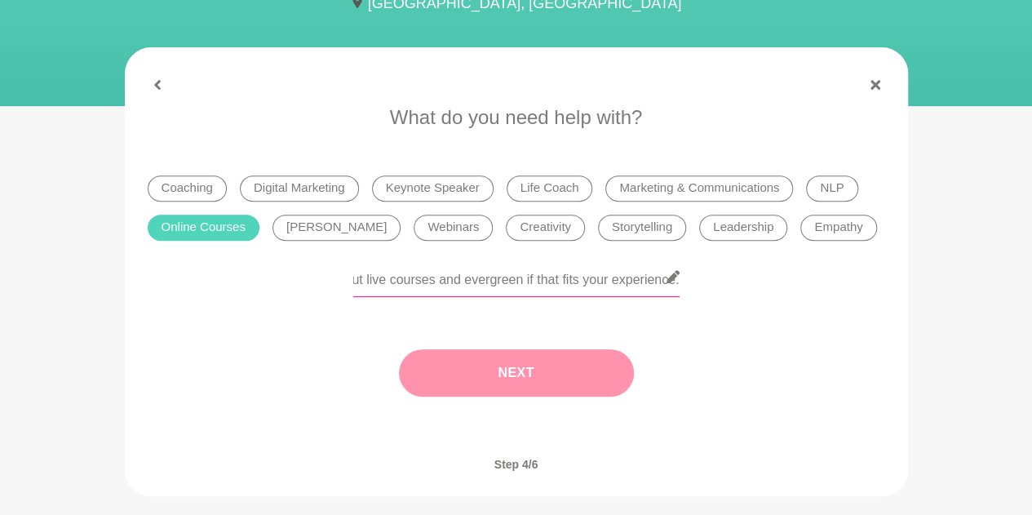
type input "Anything you can share about launching and running online courses really. I'm j…"
click at [511, 368] on button "Next" at bounding box center [516, 372] width 235 height 47
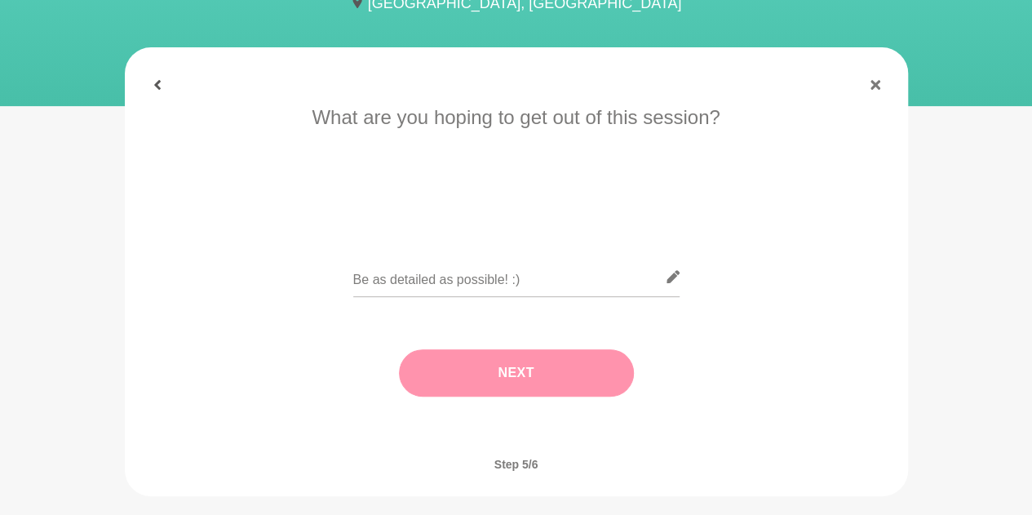
click at [156, 82] on icon at bounding box center [157, 85] width 7 height 10
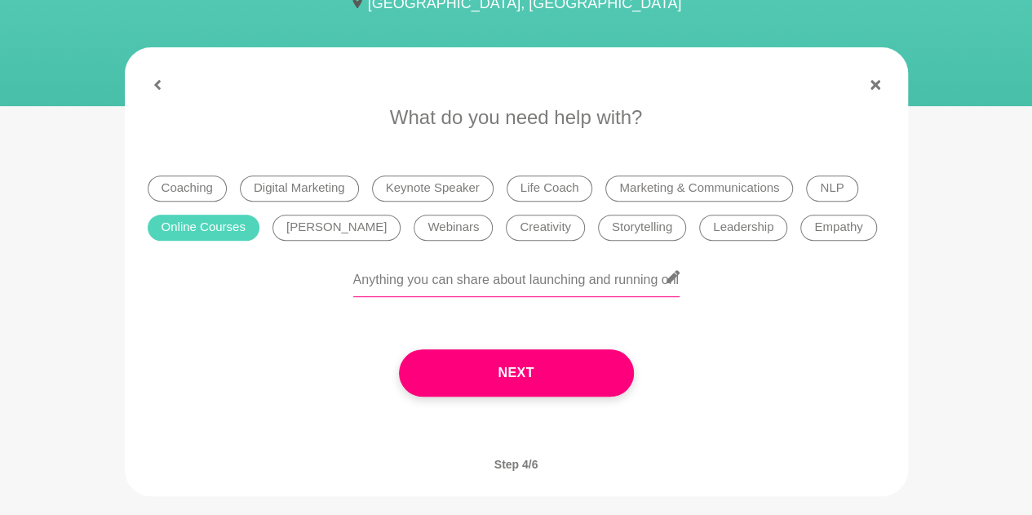
click at [359, 285] on input "Anything you can share about launching and running online courses really. I'm j…" at bounding box center [516, 277] width 326 height 40
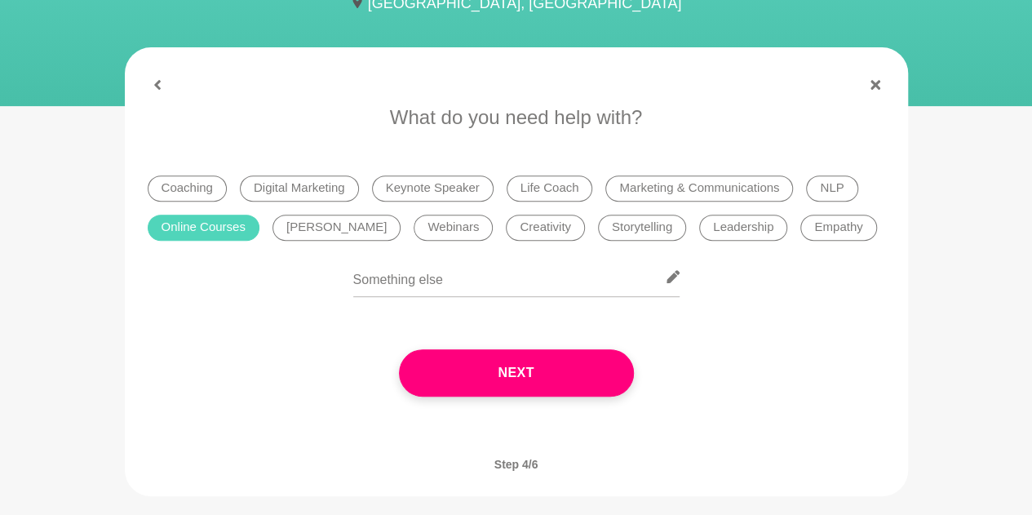
click at [311, 228] on li "[PERSON_NAME]" at bounding box center [336, 228] width 128 height 26
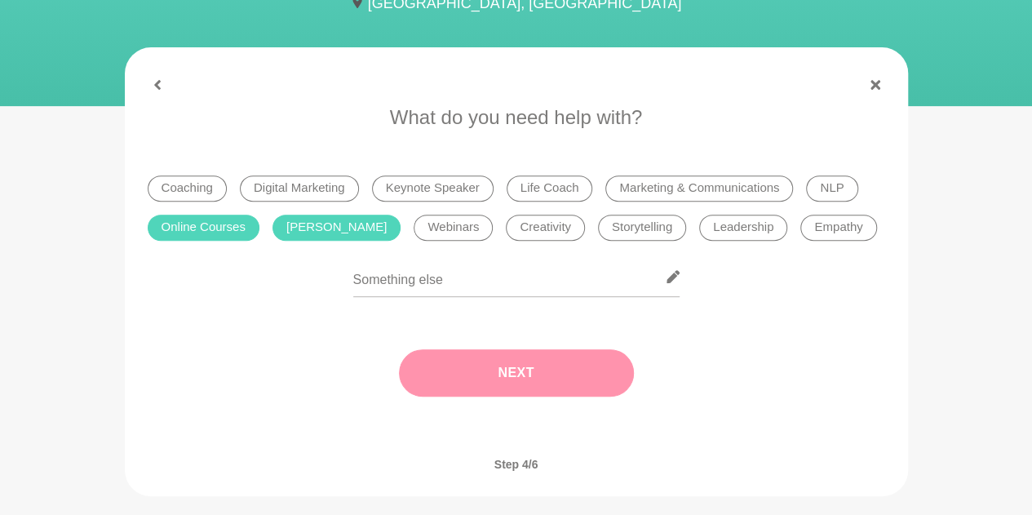
click at [613, 362] on button "Next" at bounding box center [516, 372] width 235 height 47
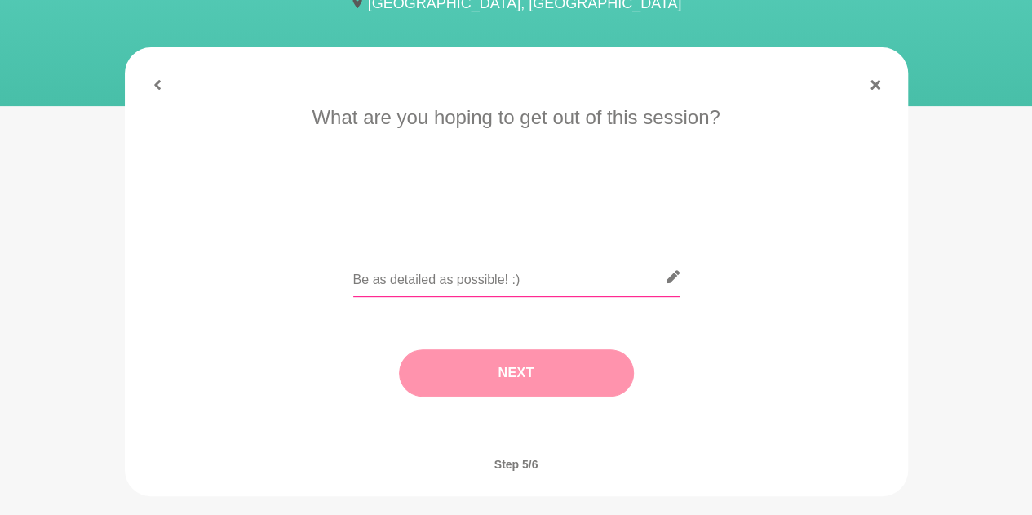
click at [483, 273] on input "text" at bounding box center [516, 277] width 326 height 40
paste input "Anything you can share about launching and running online courses really. I'm j…"
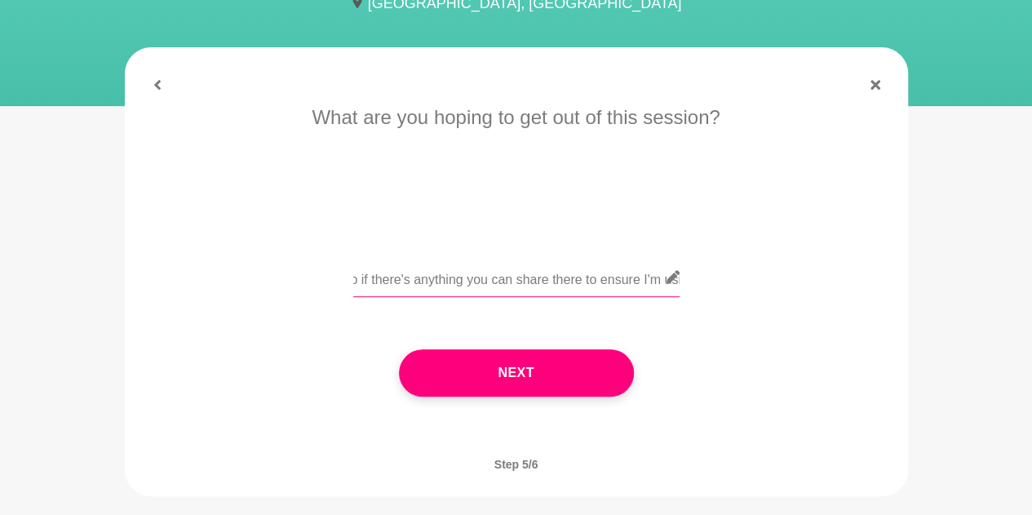
scroll to position [0, 1457]
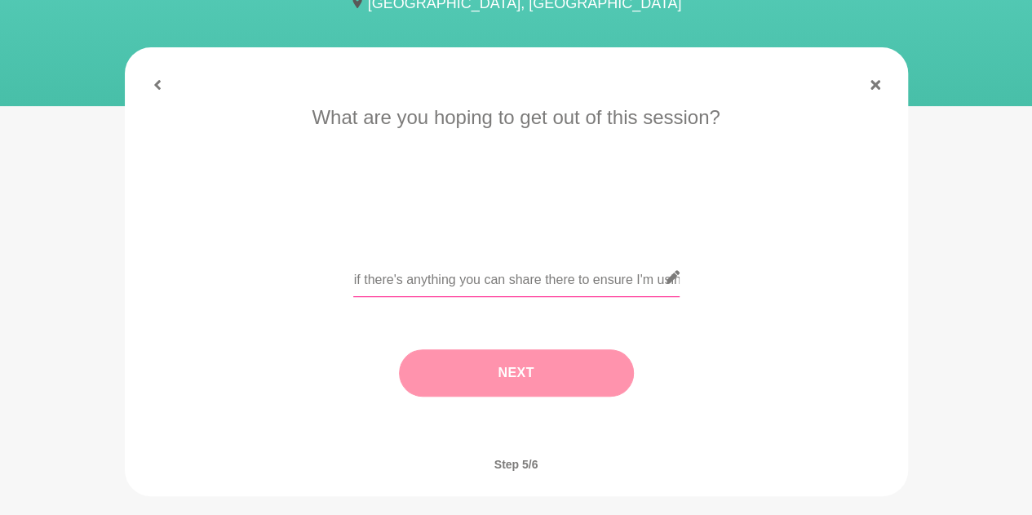
type input "Anything you can share about launching and running online courses really. I'm j…"
click at [465, 380] on button "Next" at bounding box center [516, 372] width 235 height 47
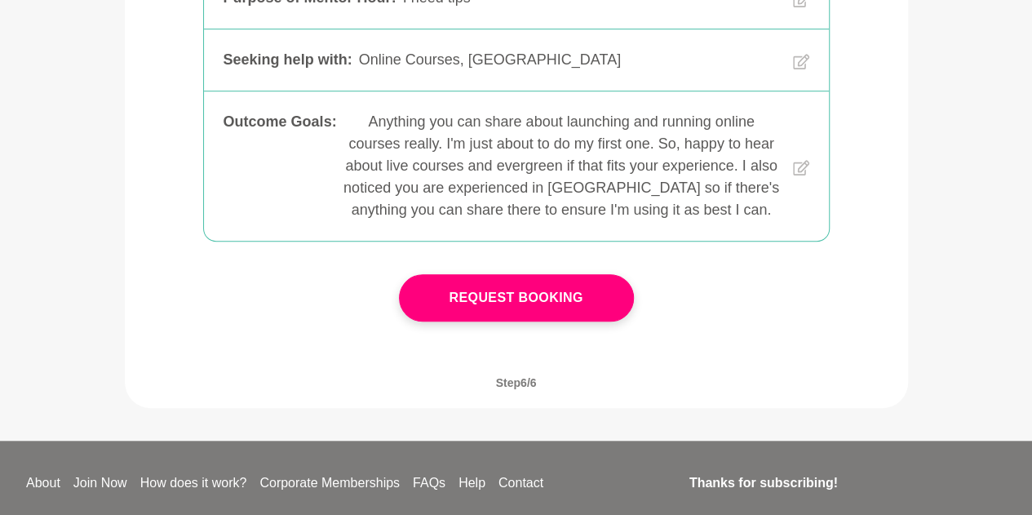
scroll to position [555, 0]
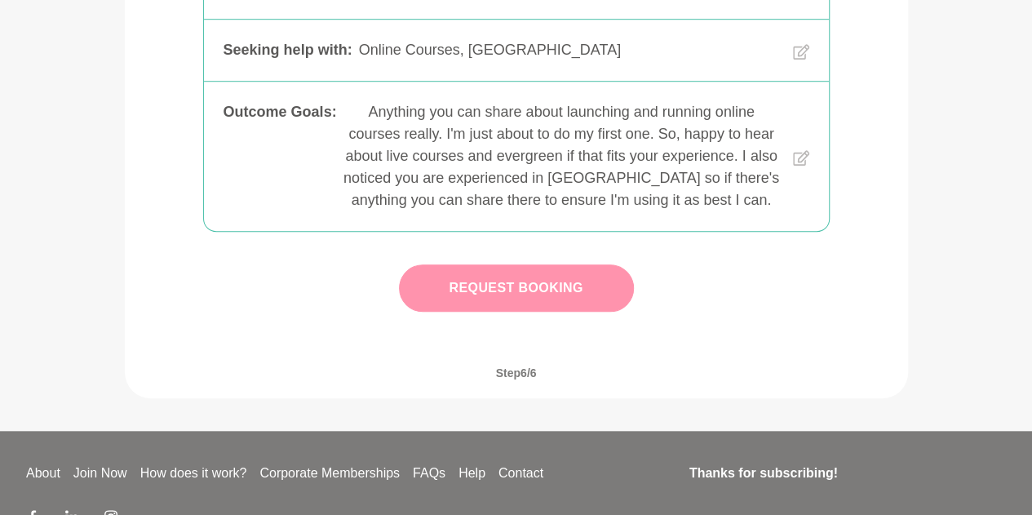
click at [600, 303] on button "Request Booking" at bounding box center [516, 287] width 235 height 47
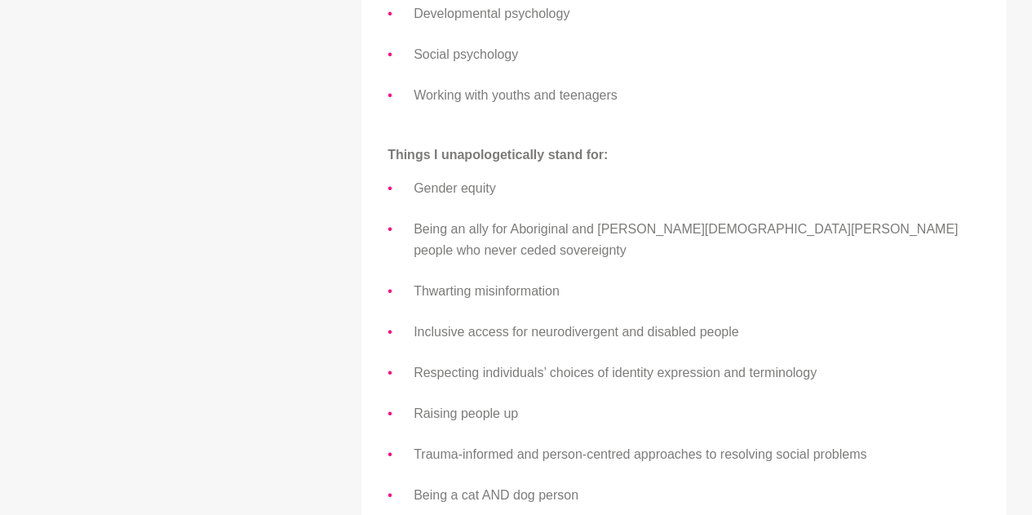
scroll to position [2382, 0]
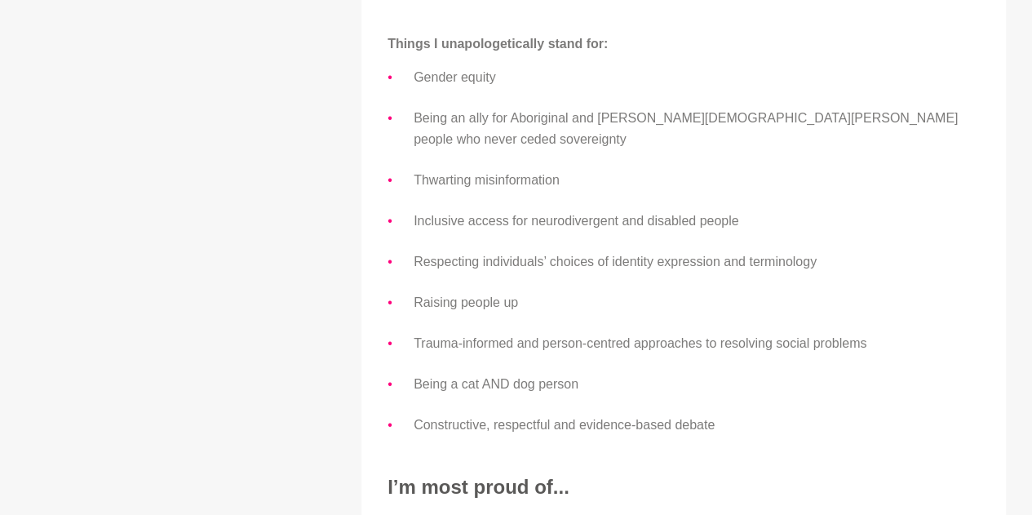
click at [745, 304] on ul "Gender equity Being an ally for [DEMOGRAPHIC_DATA] and [PERSON_NAME][DEMOGRAPHI…" at bounding box center [683, 251] width 592 height 369
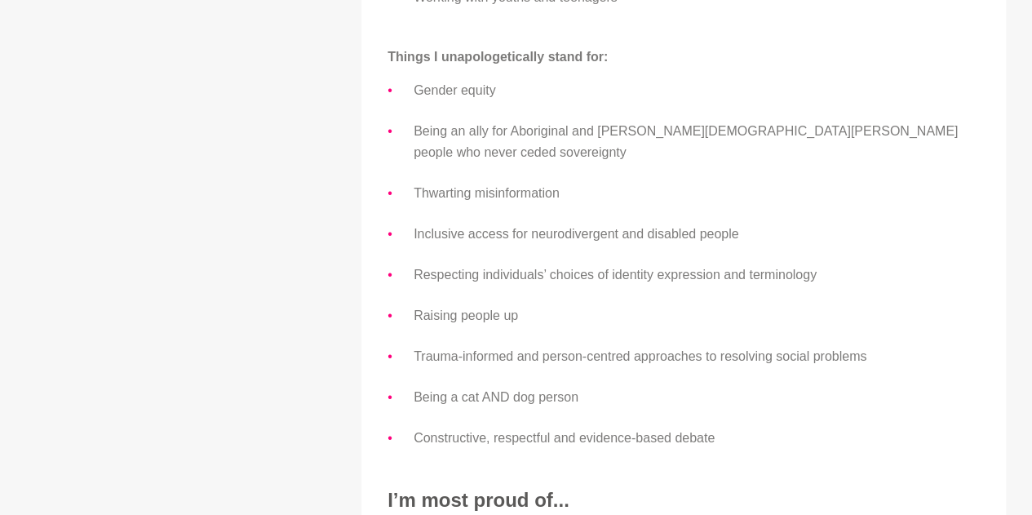
scroll to position [2476, 0]
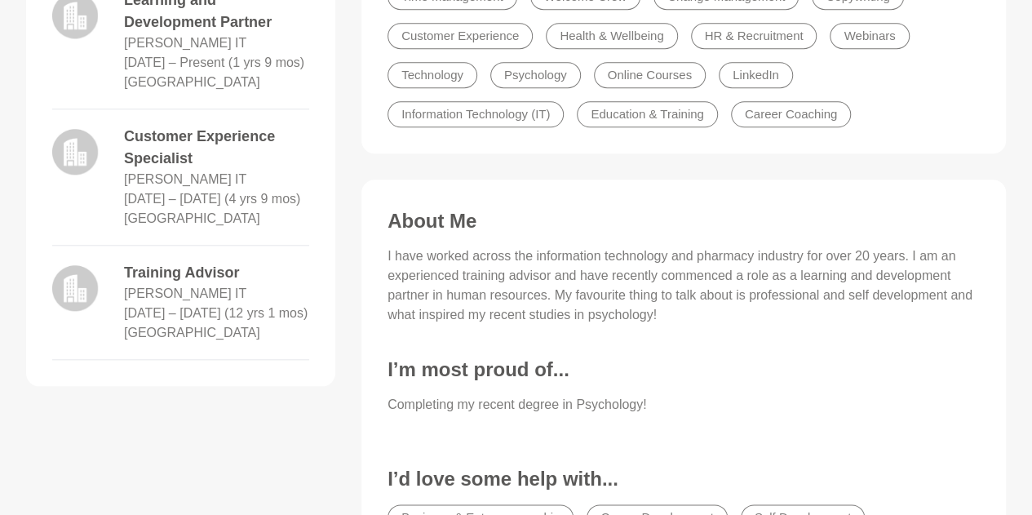
scroll to position [653, 0]
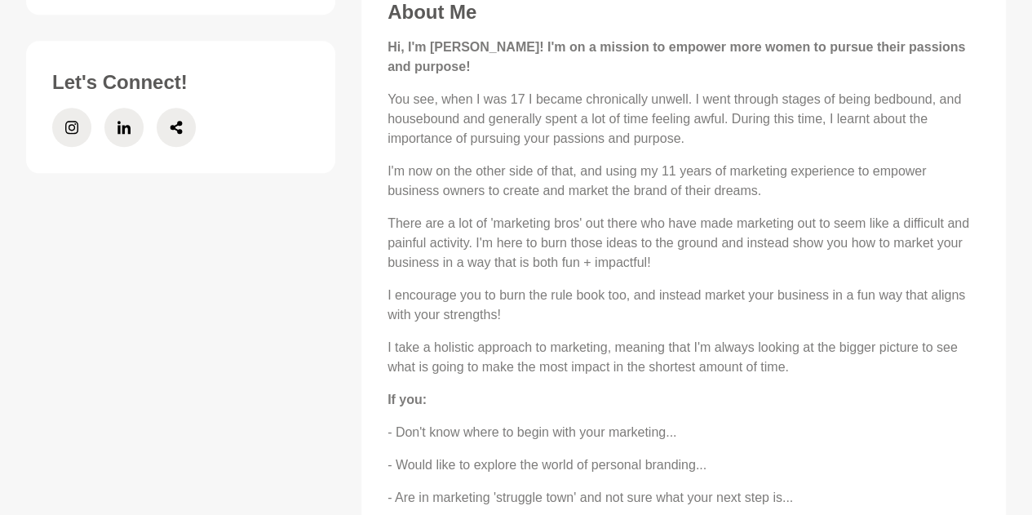
scroll to position [816, 0]
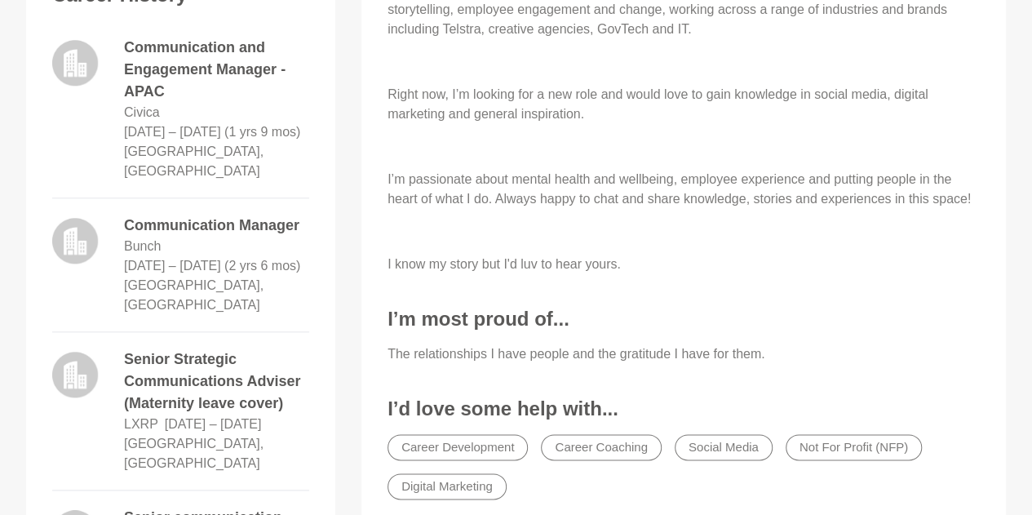
scroll to position [783, 0]
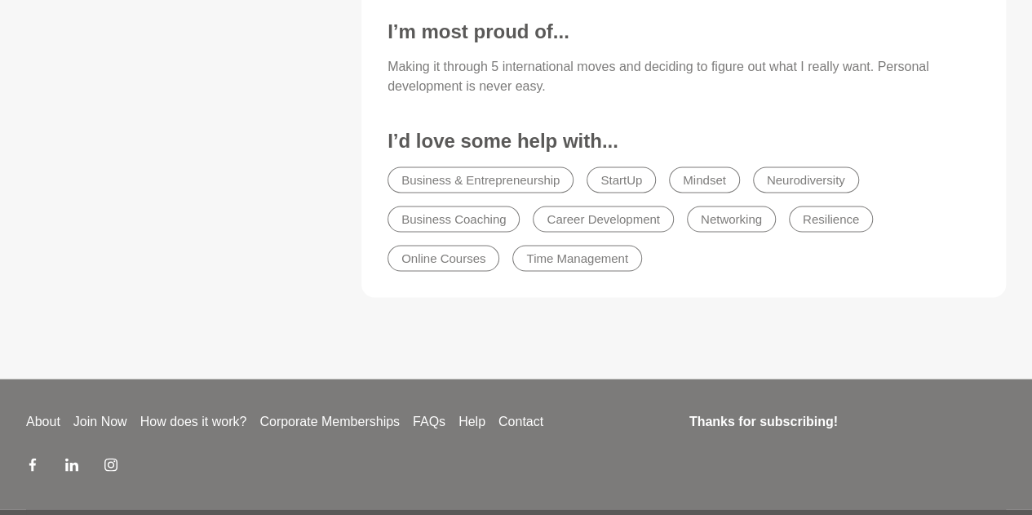
scroll to position [302, 0]
